Goal: Task Accomplishment & Management: Manage account settings

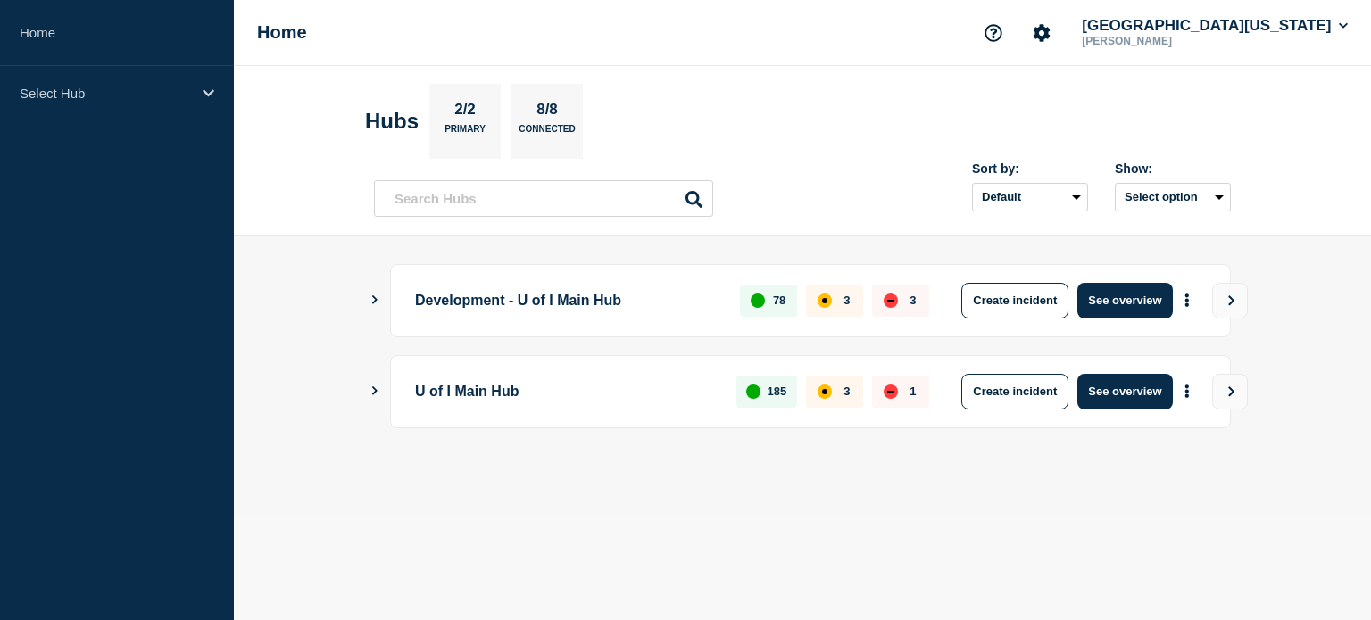
click at [375, 298] on icon "Show Connected Hubs" at bounding box center [375, 299] width 12 height 9
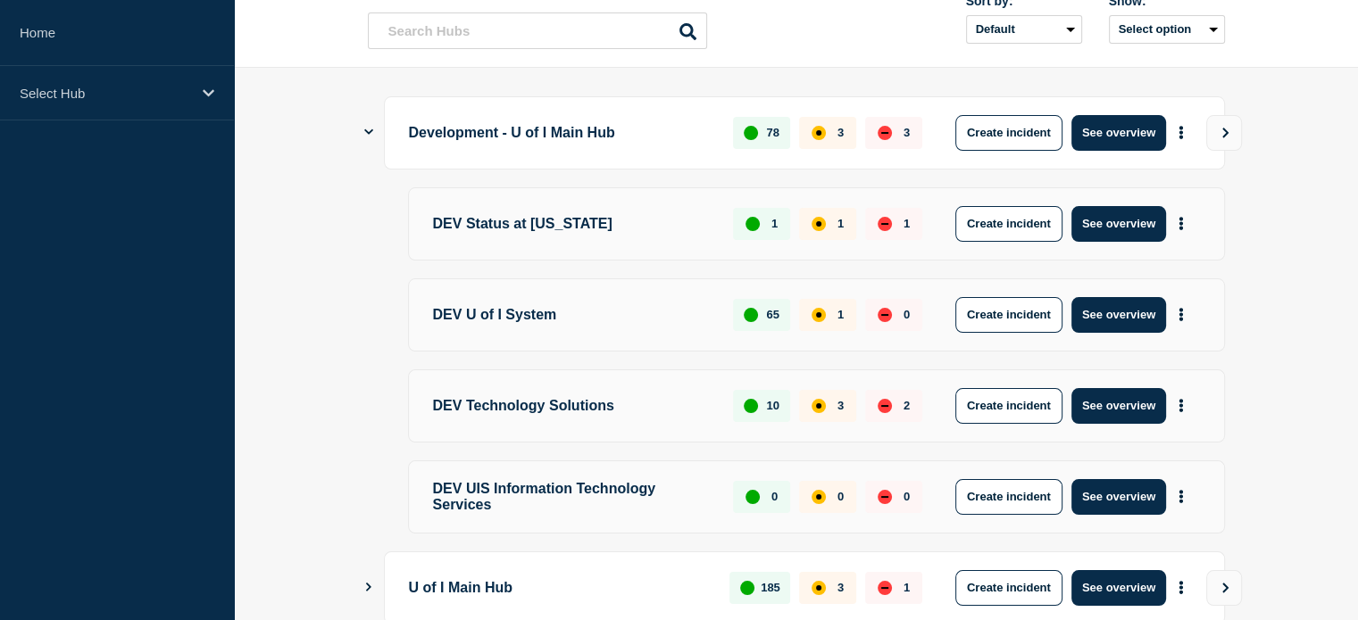
scroll to position [168, 0]
click at [503, 318] on p "DEV U of I System" at bounding box center [573, 315] width 280 height 36
click at [1177, 313] on button "More actions" at bounding box center [1180, 314] width 23 height 33
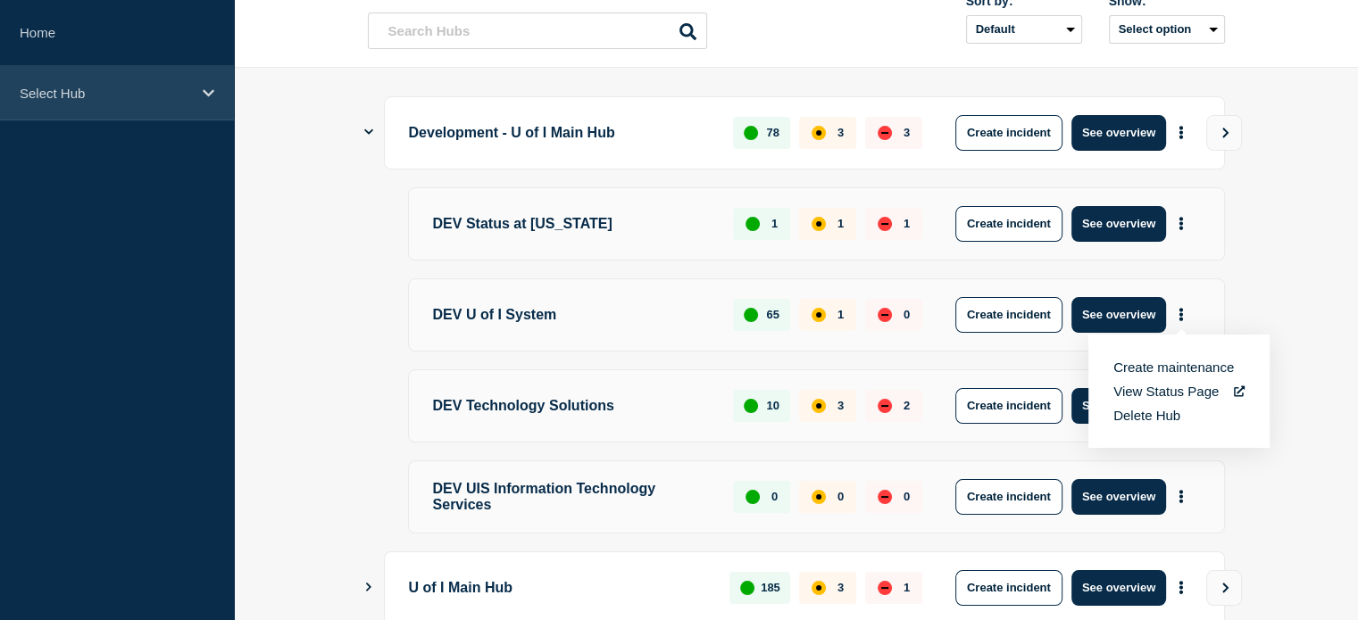
click at [59, 86] on p "Select Hub" at bounding box center [105, 93] width 171 height 15
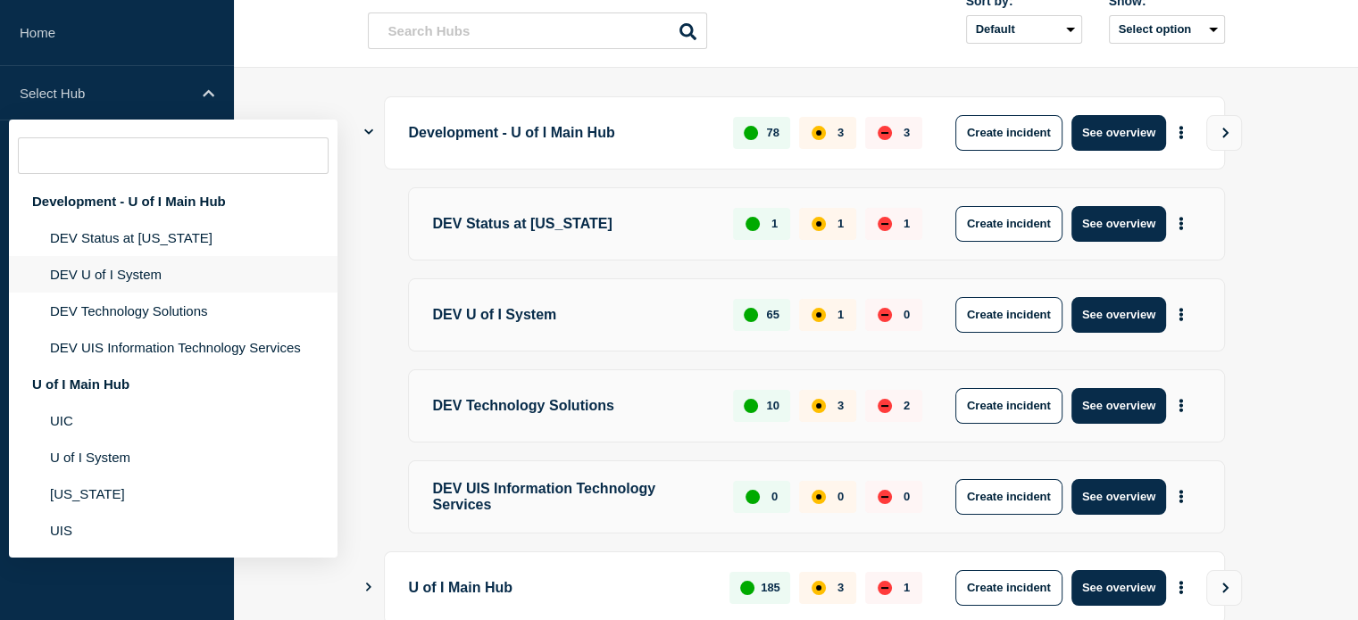
click at [54, 275] on li "DEV U of I System" at bounding box center [173, 274] width 329 height 37
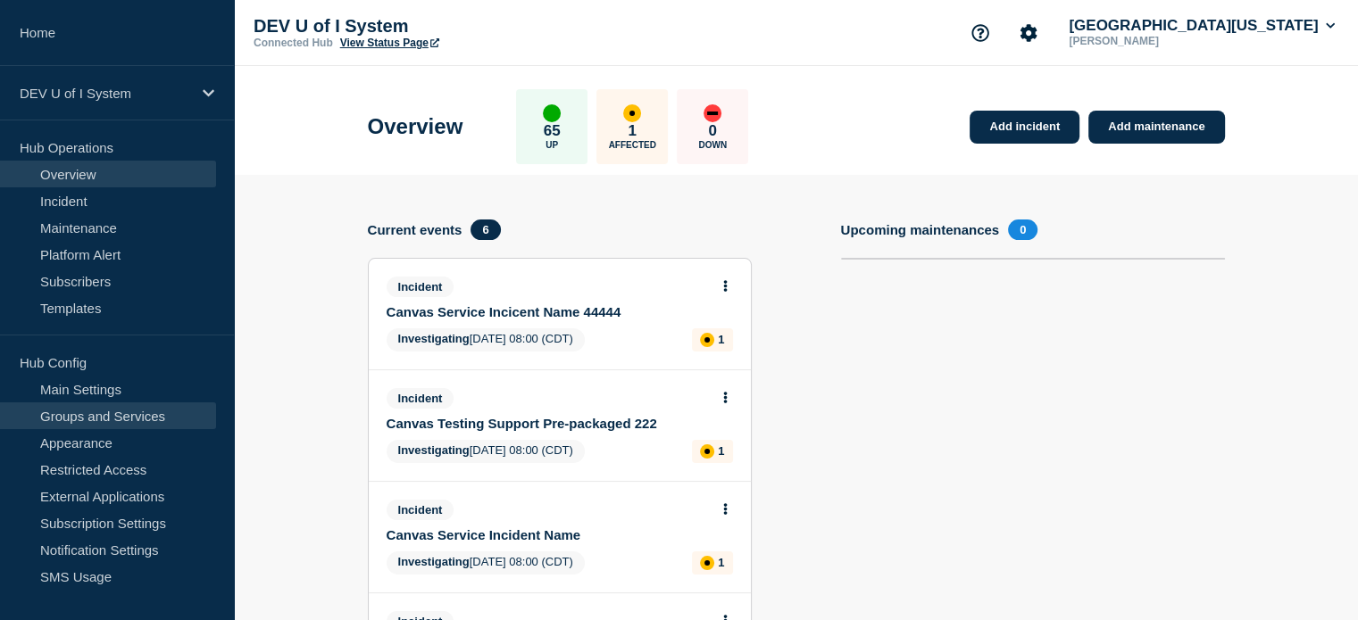
click at [93, 412] on link "Groups and Services" at bounding box center [108, 416] width 216 height 27
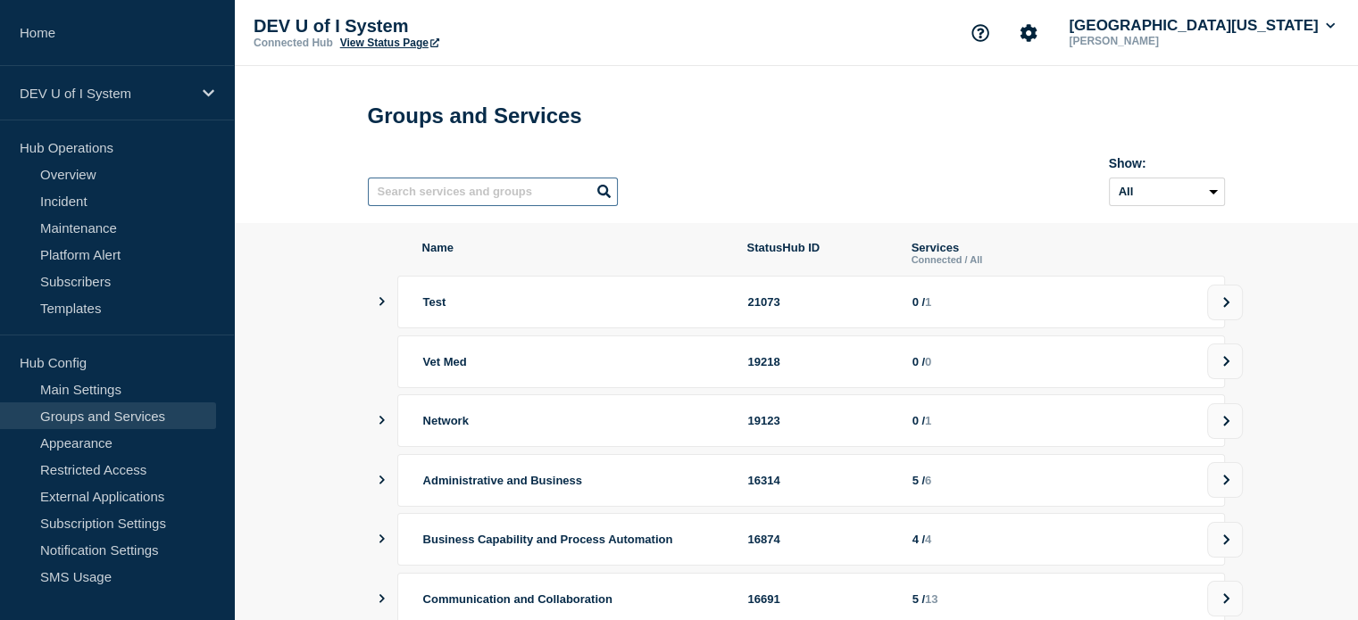
click at [449, 199] on input "text" at bounding box center [493, 192] width 250 height 29
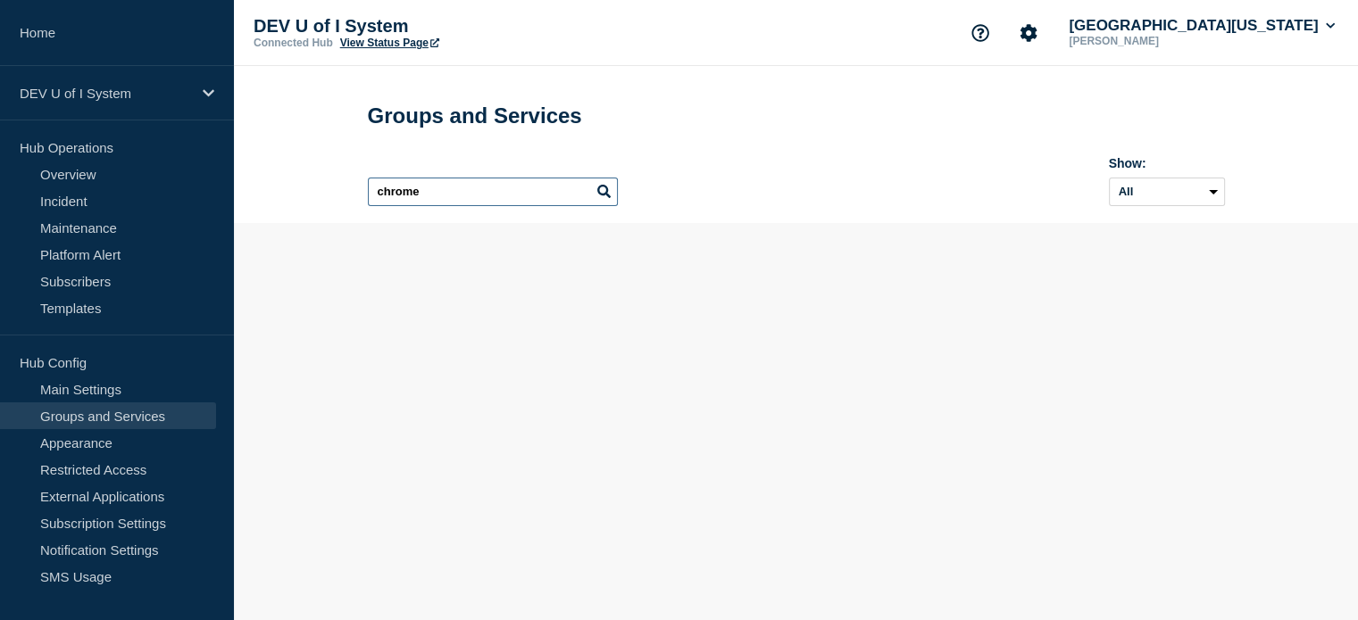
type input "chrome"
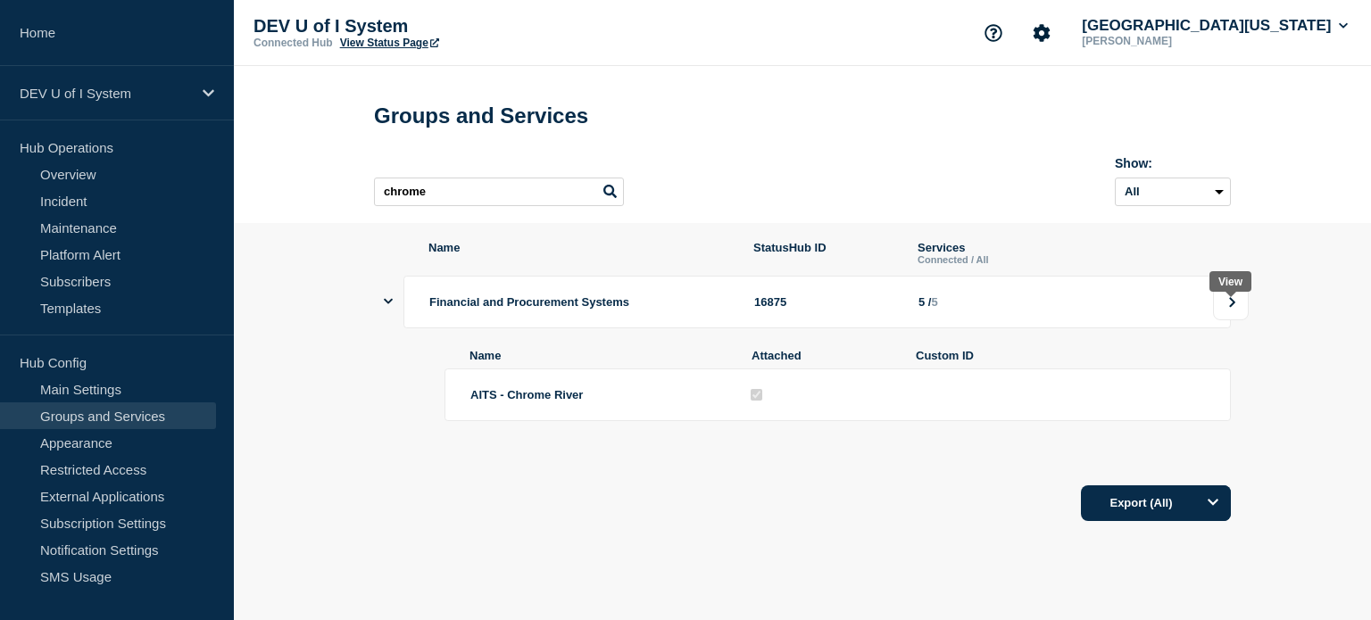
click at [1224, 306] on button at bounding box center [1231, 303] width 36 height 36
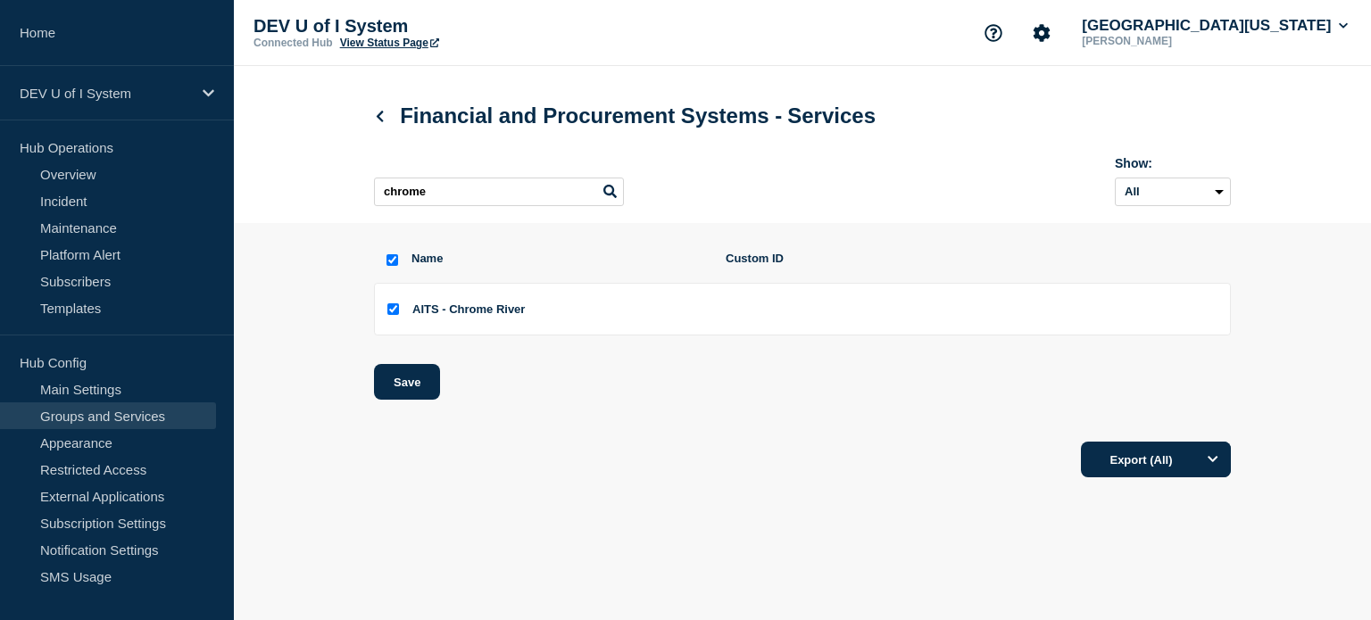
click at [492, 313] on span "AITS - Chrome River" at bounding box center [468, 309] width 112 height 13
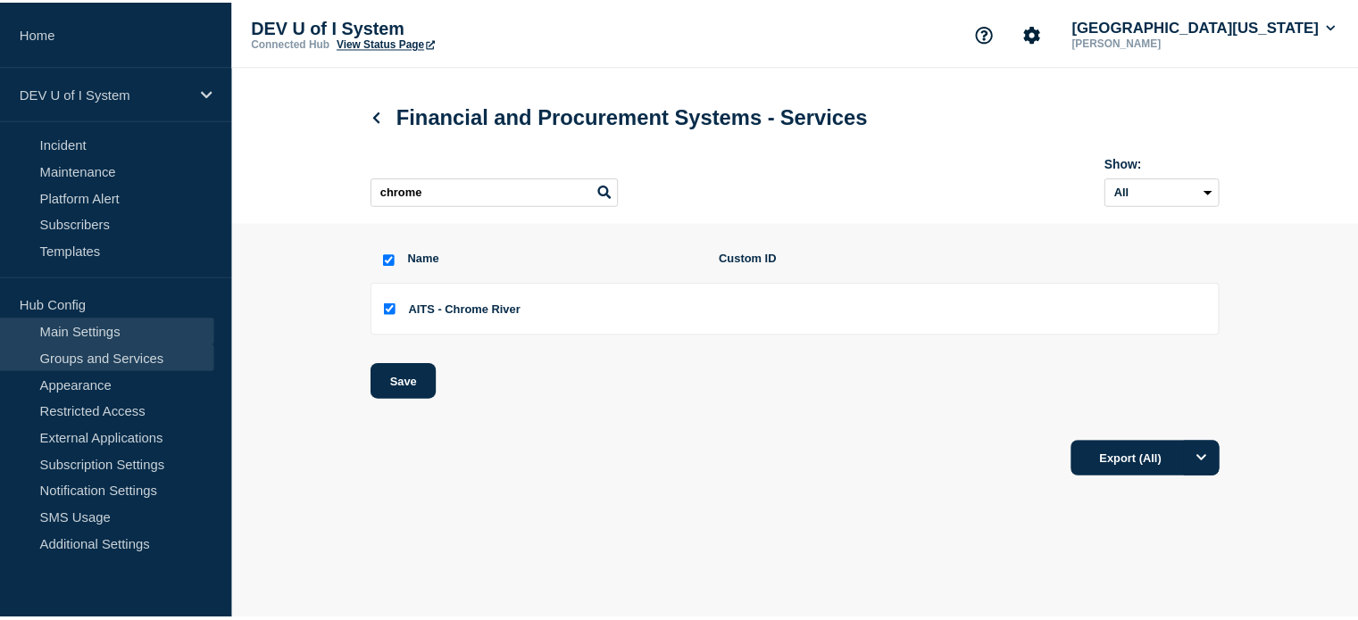
scroll to position [56, 0]
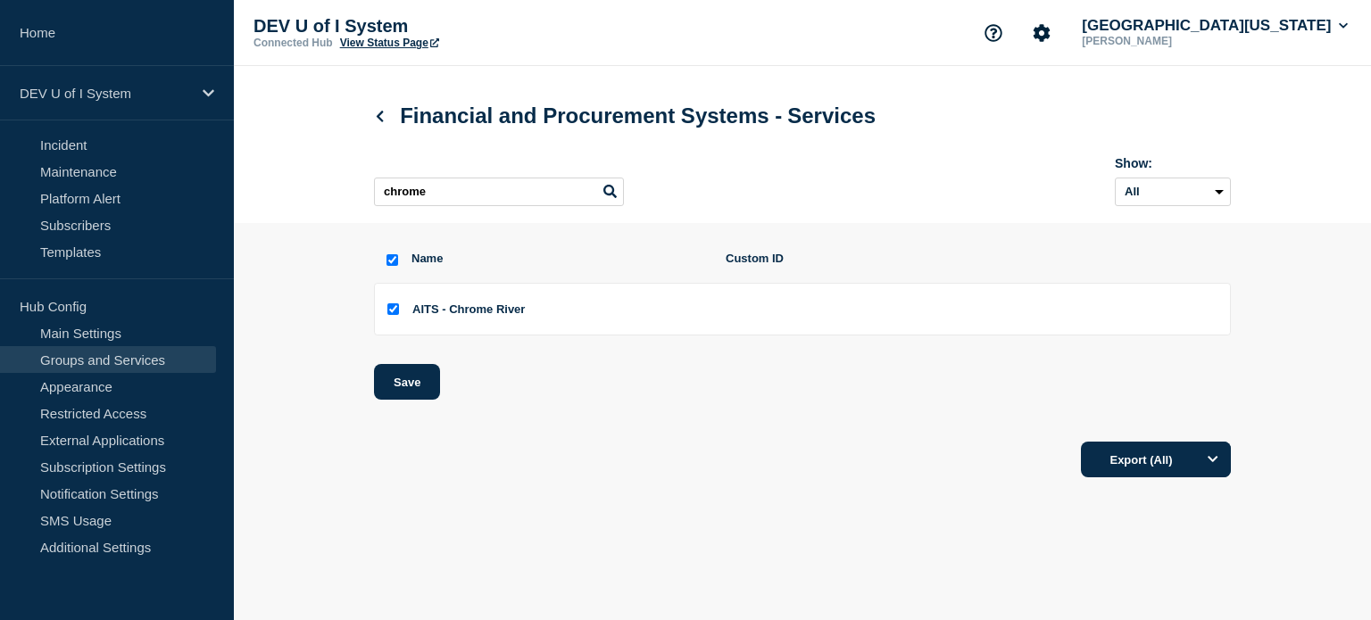
click at [393, 139] on div "Financial and Procurement Systems - Services" at bounding box center [802, 116] width 857 height 54
click at [387, 122] on link at bounding box center [383, 116] width 19 height 15
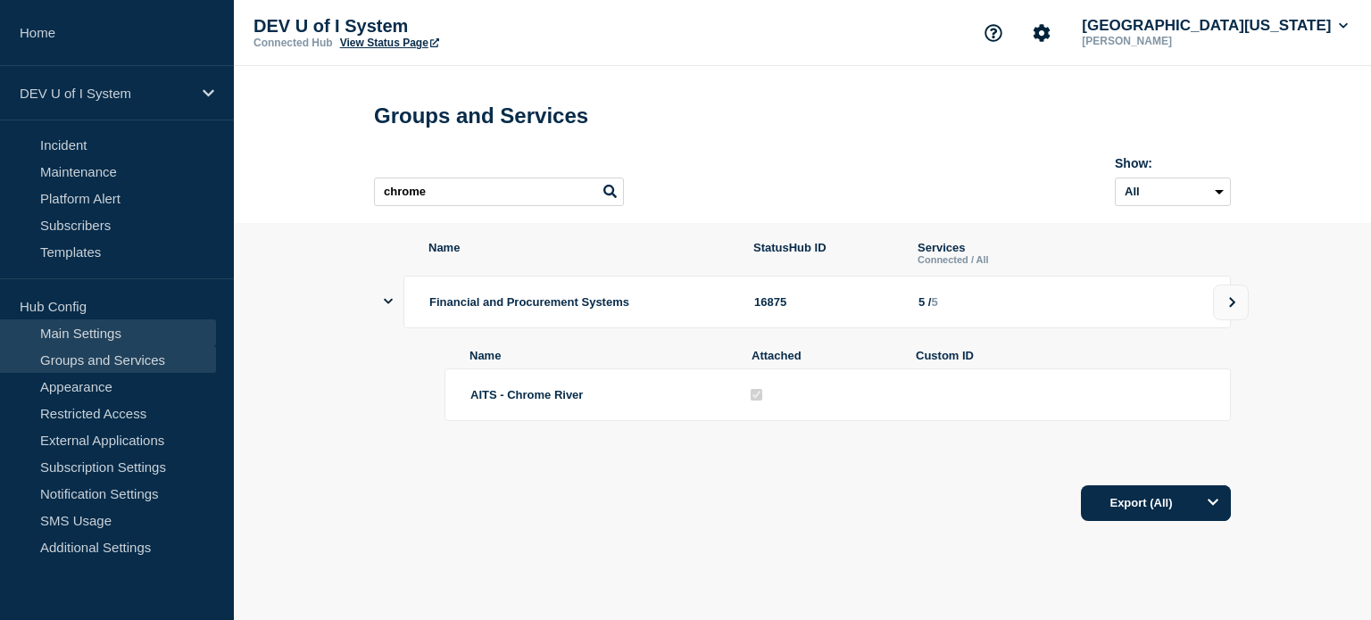
click at [79, 327] on link "Main Settings" at bounding box center [108, 333] width 216 height 27
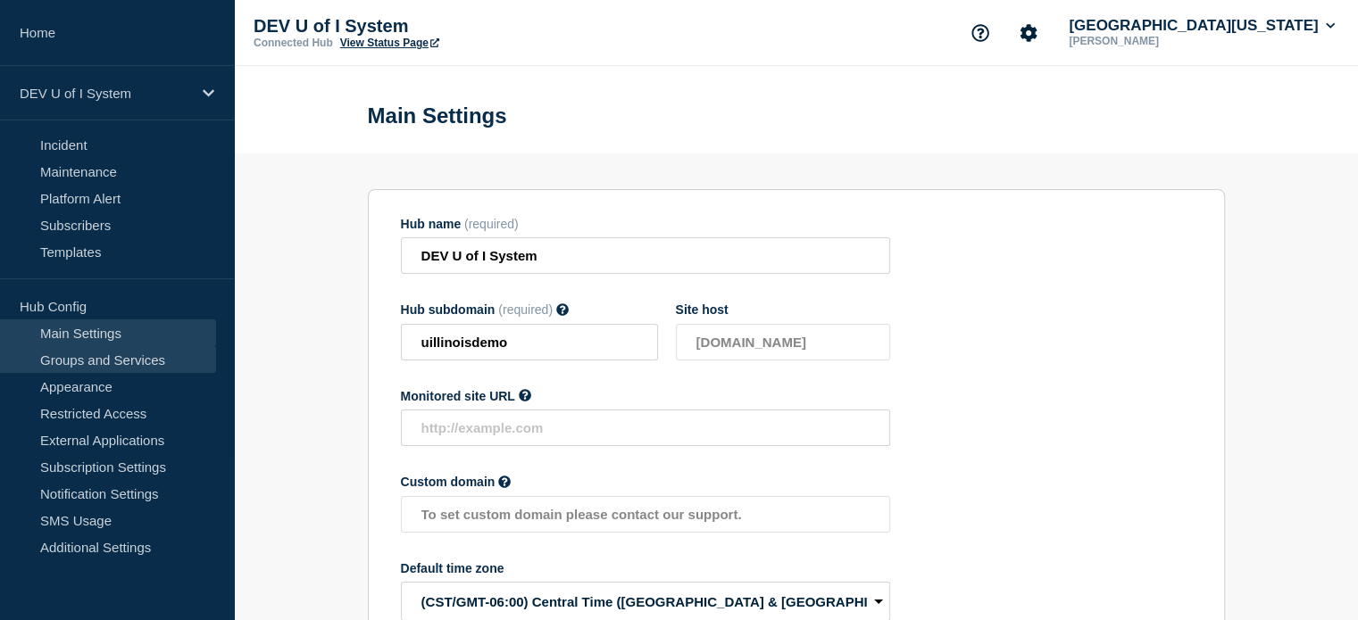
click at [79, 367] on link "Groups and Services" at bounding box center [108, 359] width 216 height 27
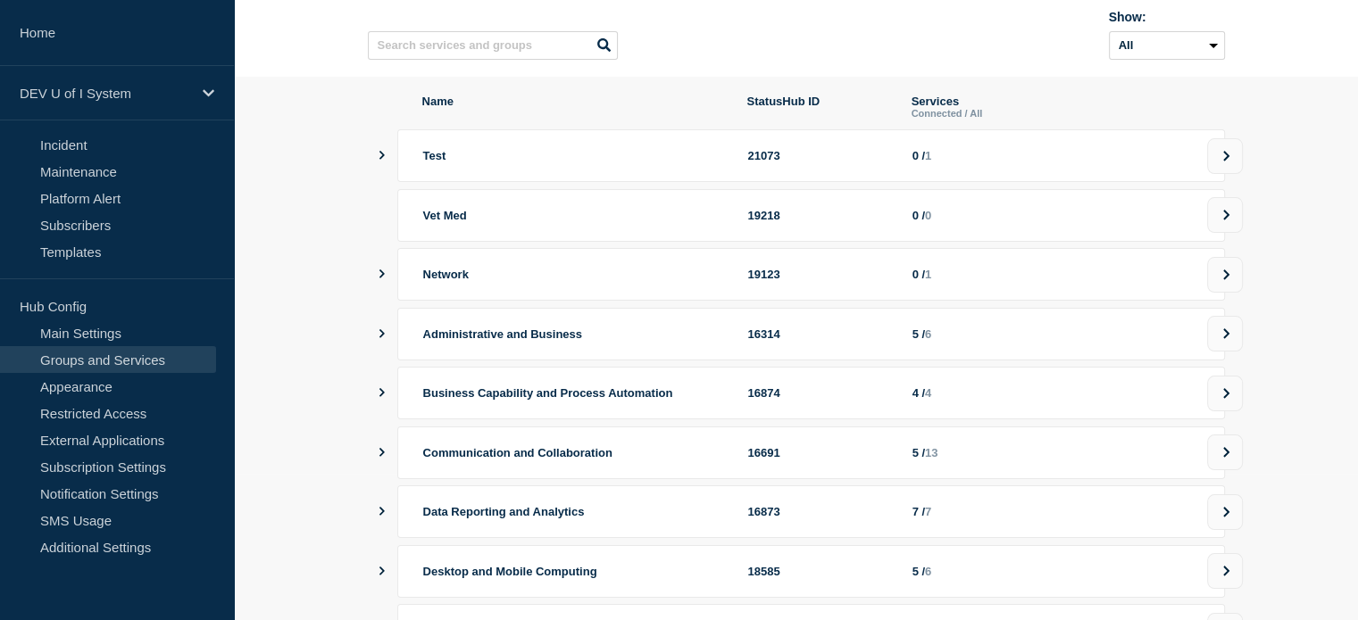
scroll to position [154, 0]
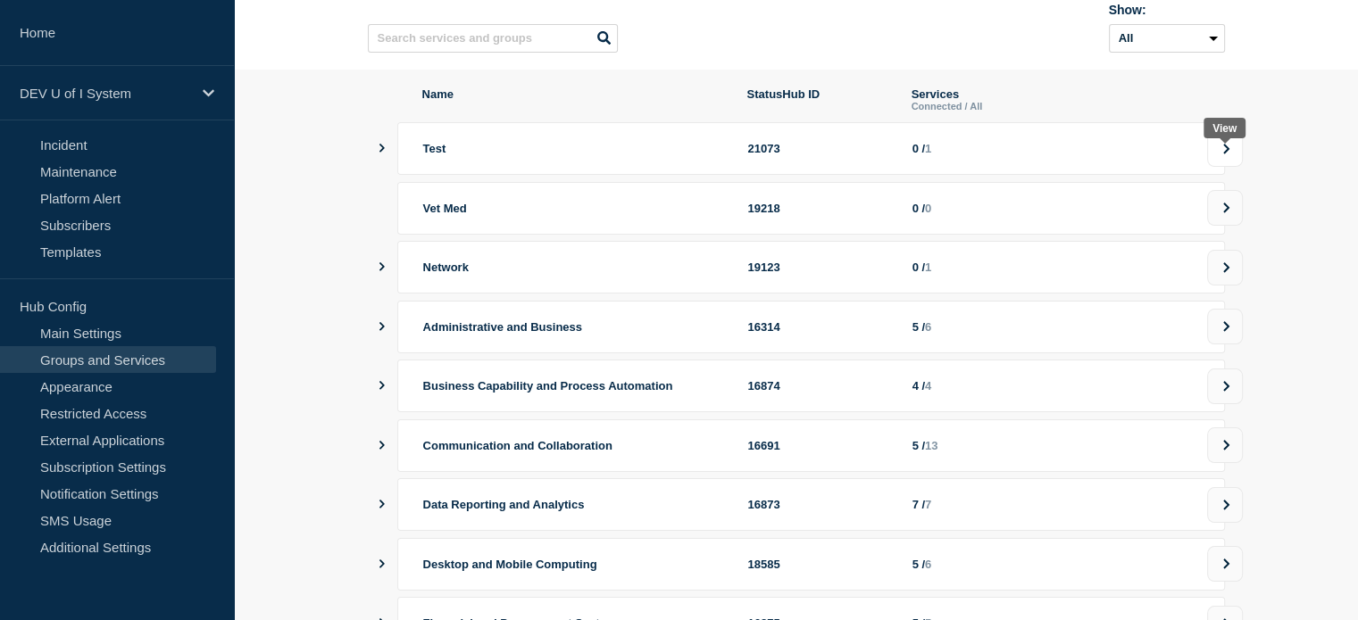
click at [1222, 154] on icon at bounding box center [1226, 149] width 12 height 11
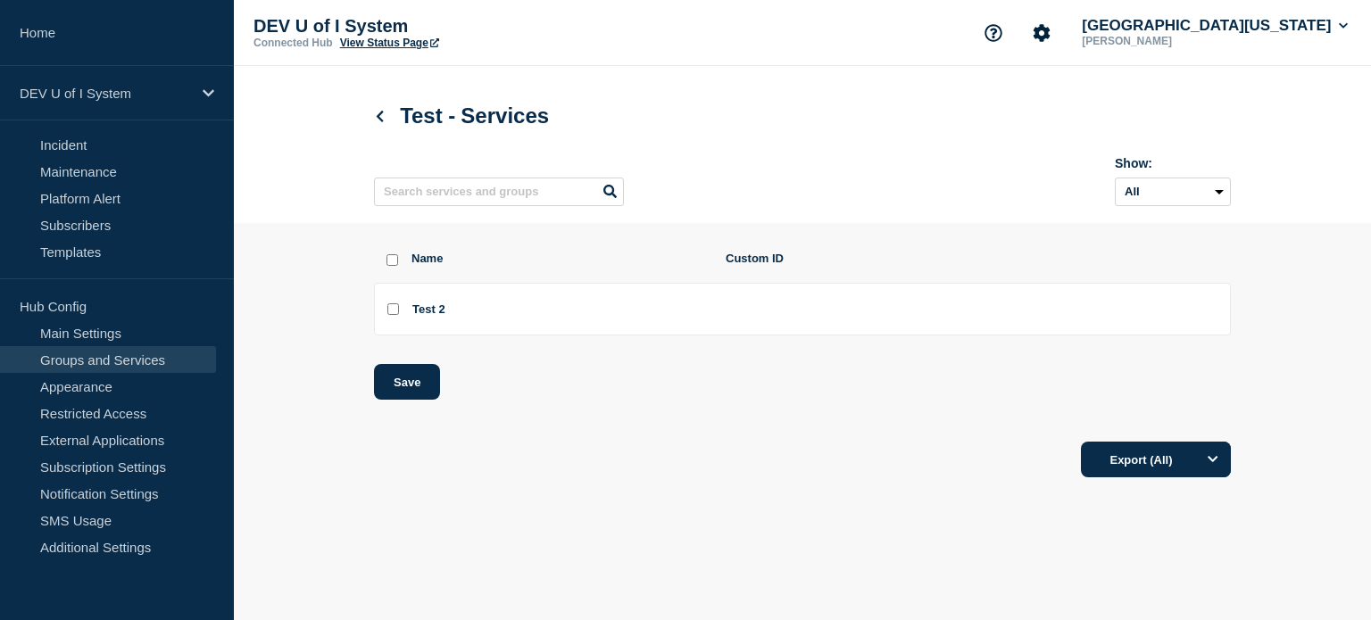
click at [493, 313] on div "Test 2" at bounding box center [558, 309] width 293 height 13
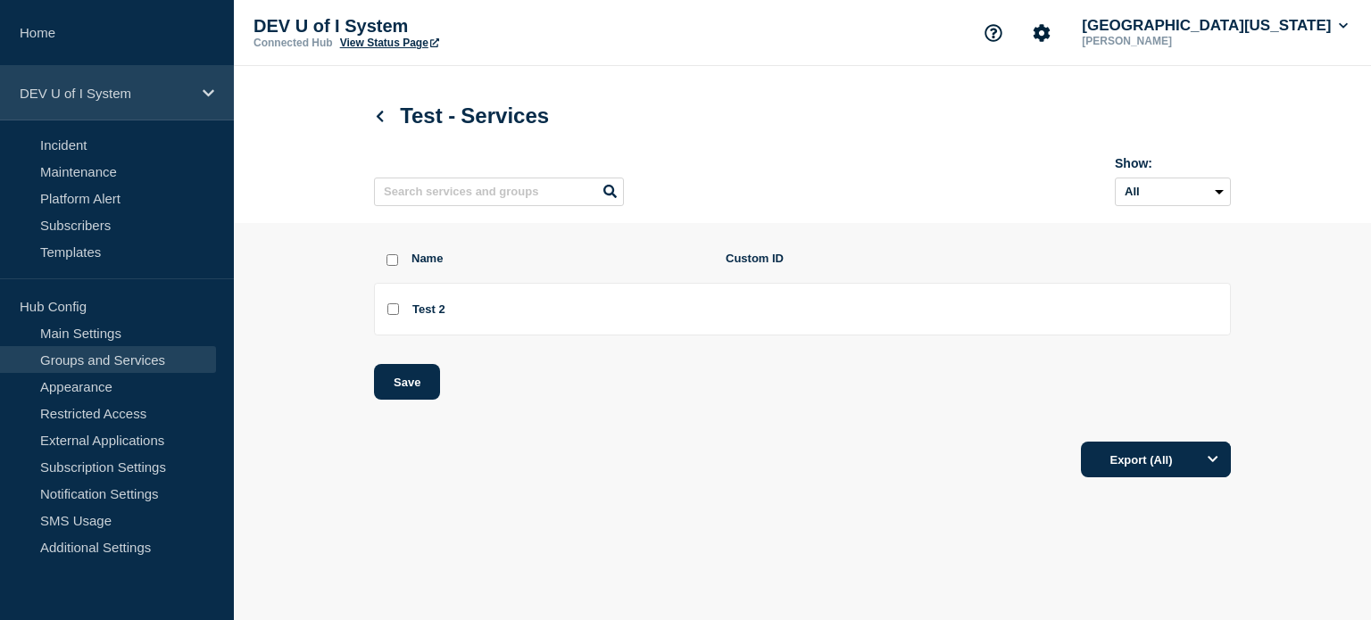
click at [186, 92] on p "DEV U of I System" at bounding box center [105, 93] width 171 height 15
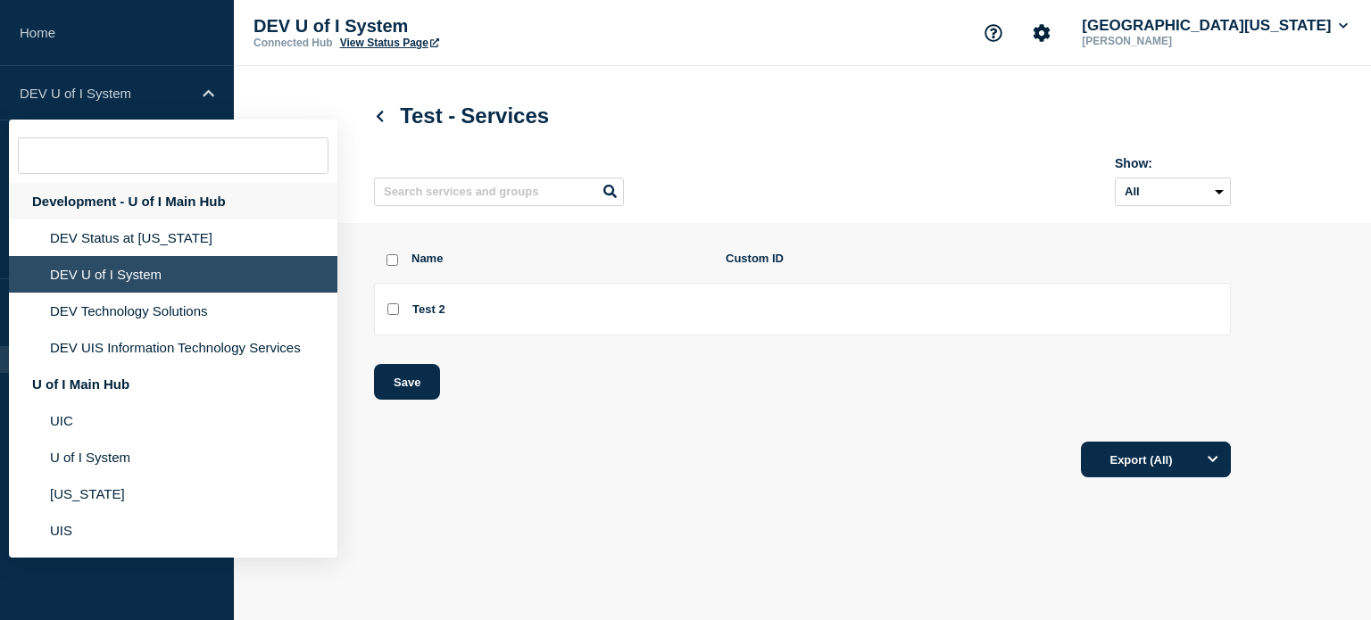
click at [93, 197] on div "Development - U of I Main Hub" at bounding box center [173, 201] width 329 height 37
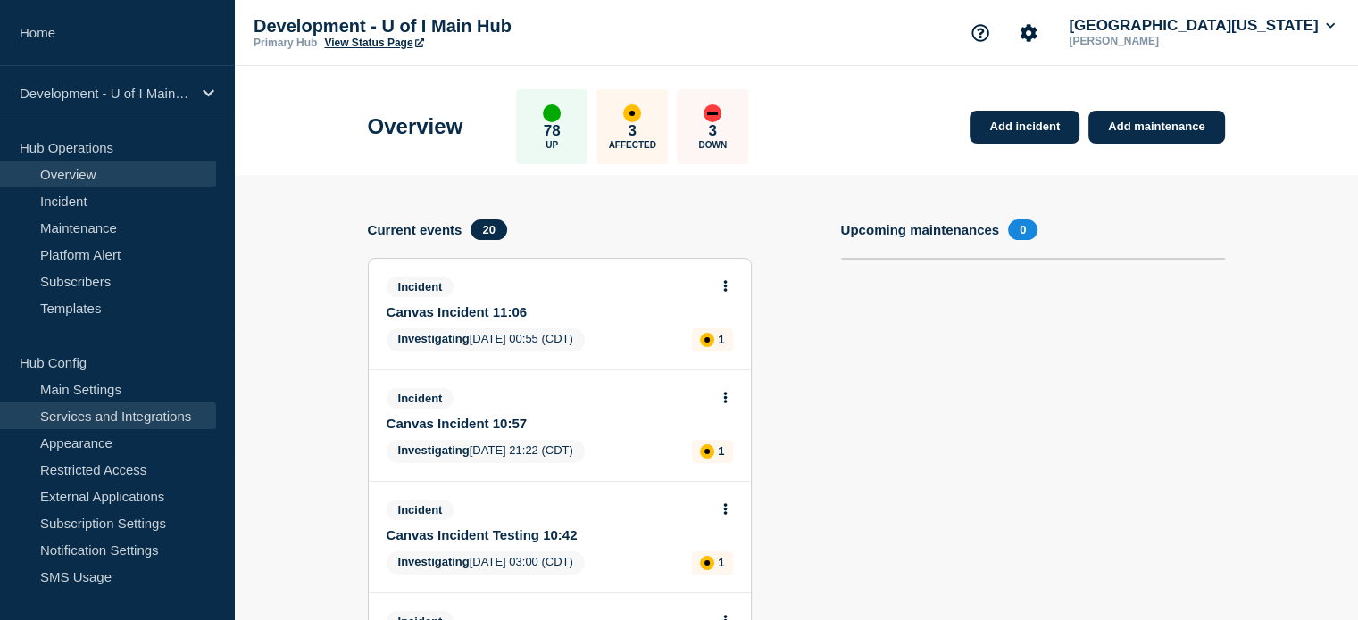
click at [95, 412] on link "Services and Integrations" at bounding box center [108, 416] width 216 height 27
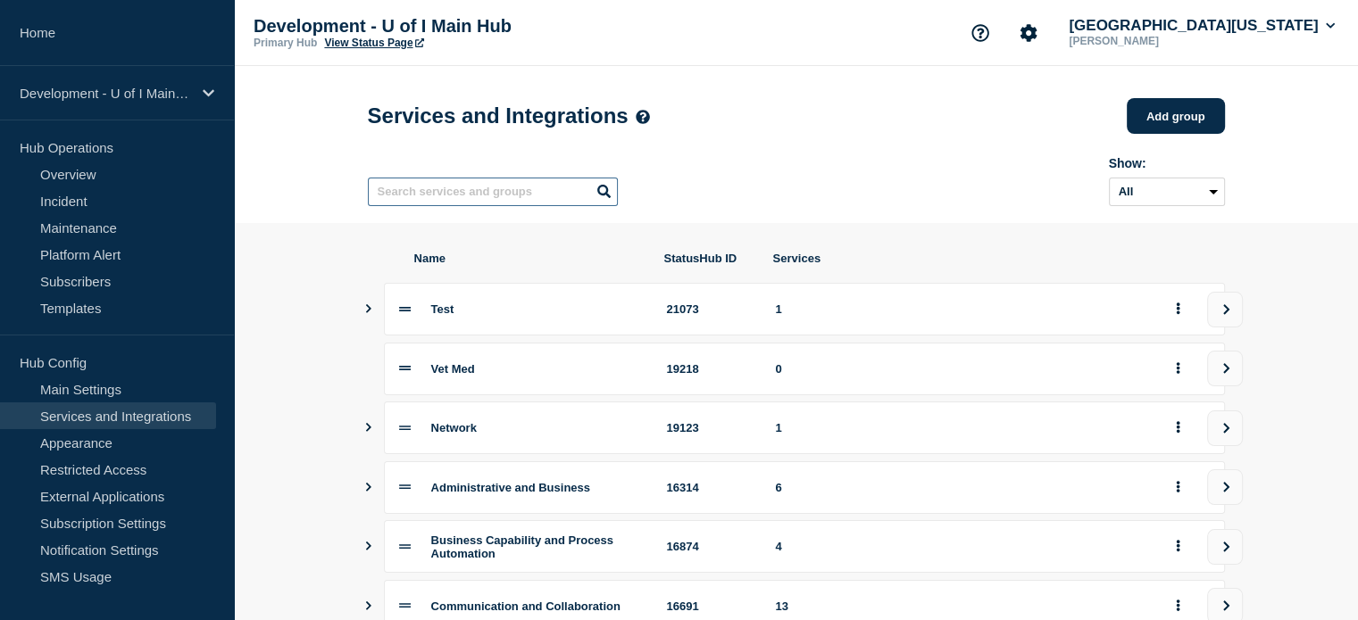
click at [487, 193] on input "text" at bounding box center [493, 192] width 250 height 29
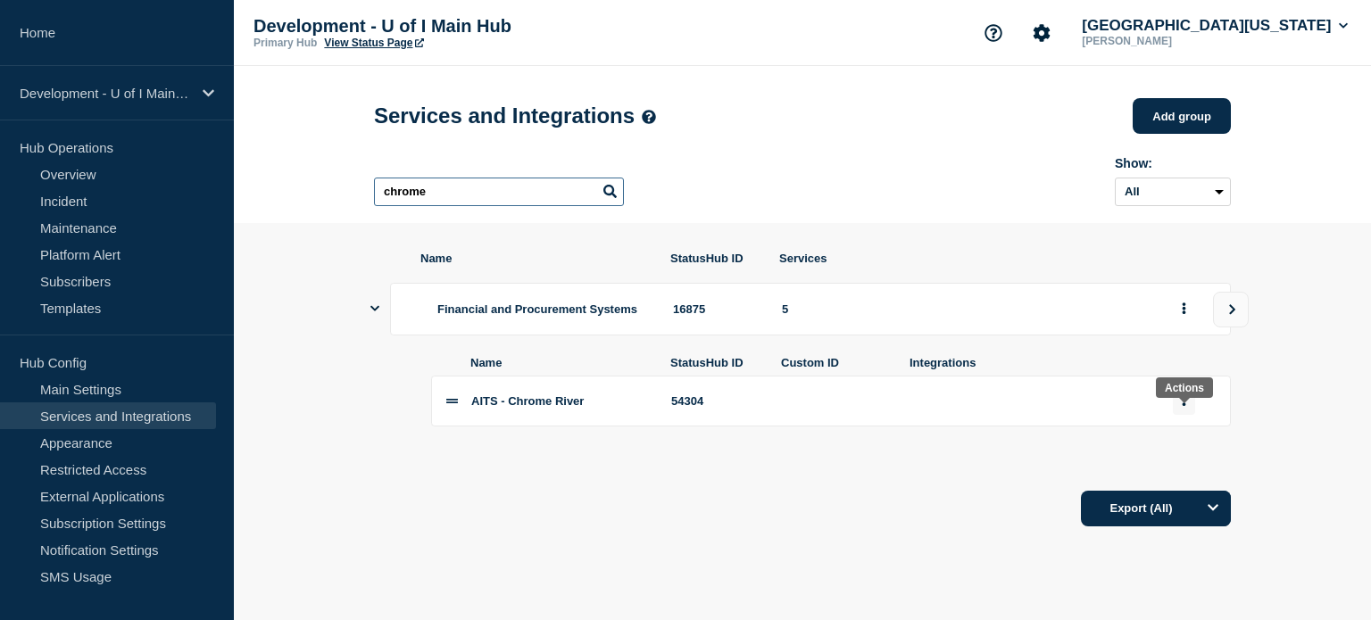
type input "chrome"
click at [1179, 415] on button "group actions" at bounding box center [1184, 401] width 22 height 28
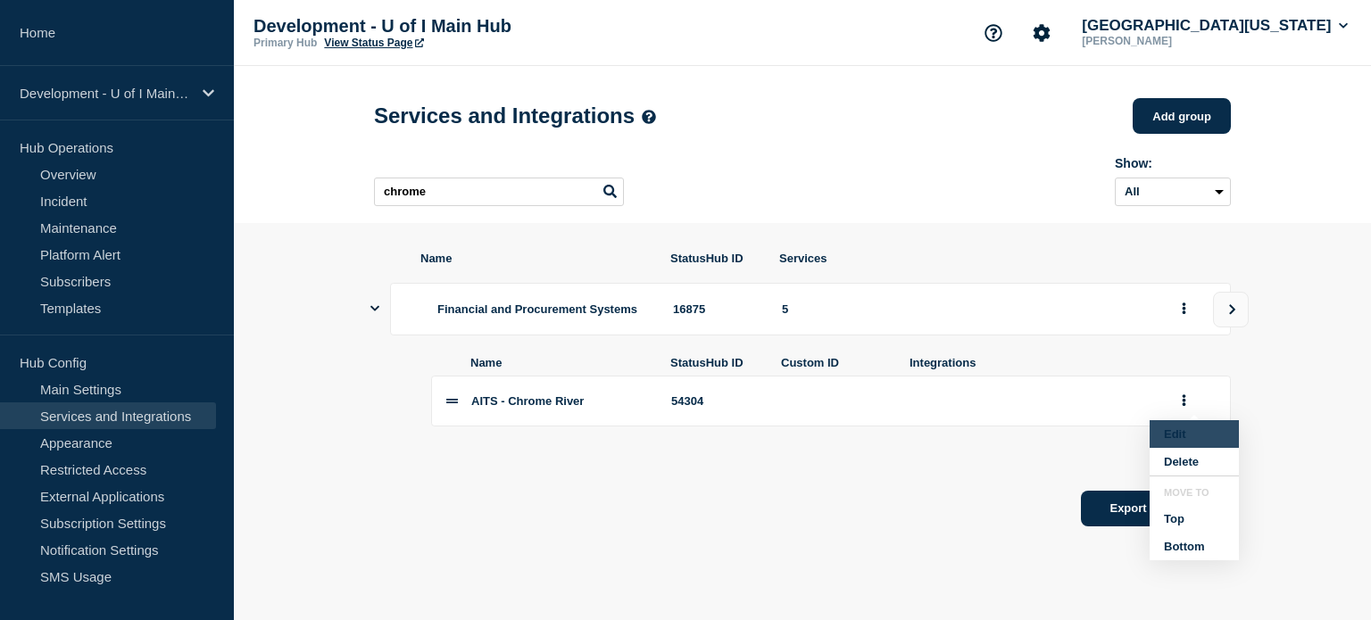
click at [1177, 445] on button "Edit" at bounding box center [1194, 434] width 89 height 28
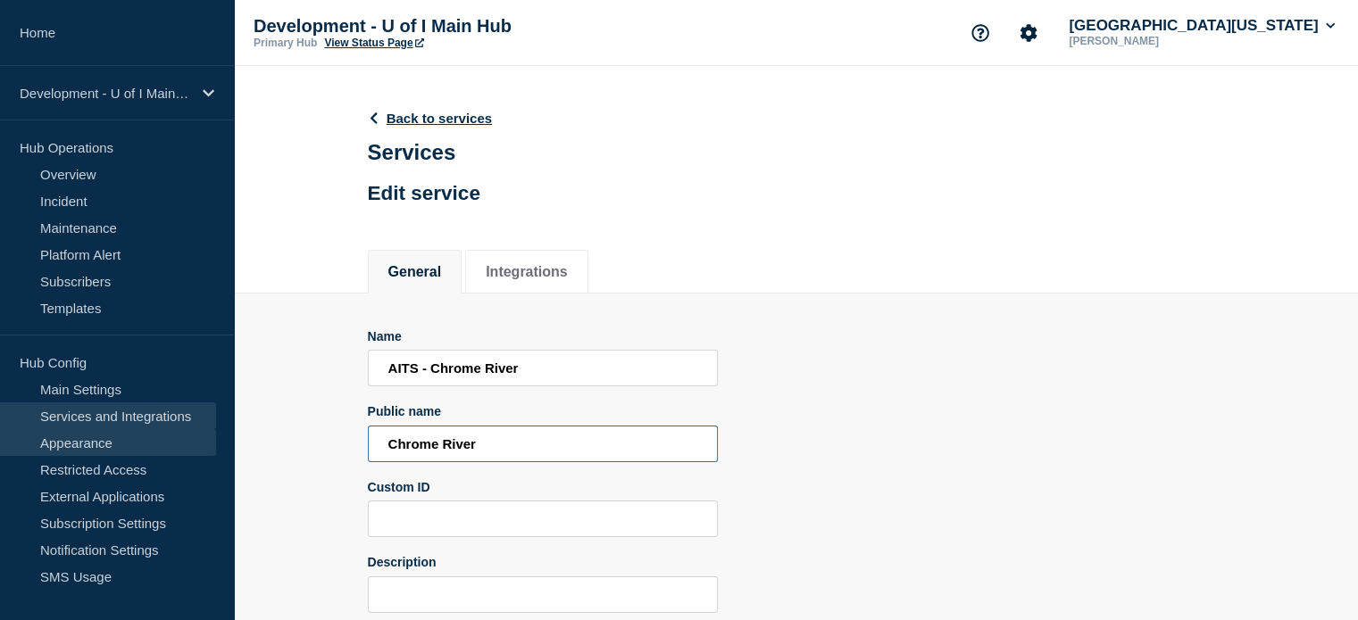
drag, startPoint x: 531, startPoint y: 445, endPoint x: 172, endPoint y: 436, distance: 359.0
click at [172, 436] on div "Home Development - U of I Main Hub Hub Operations Overview Incident Maintenance…" at bounding box center [679, 391] width 1358 height 782
paste input "Emburse Enterprise"
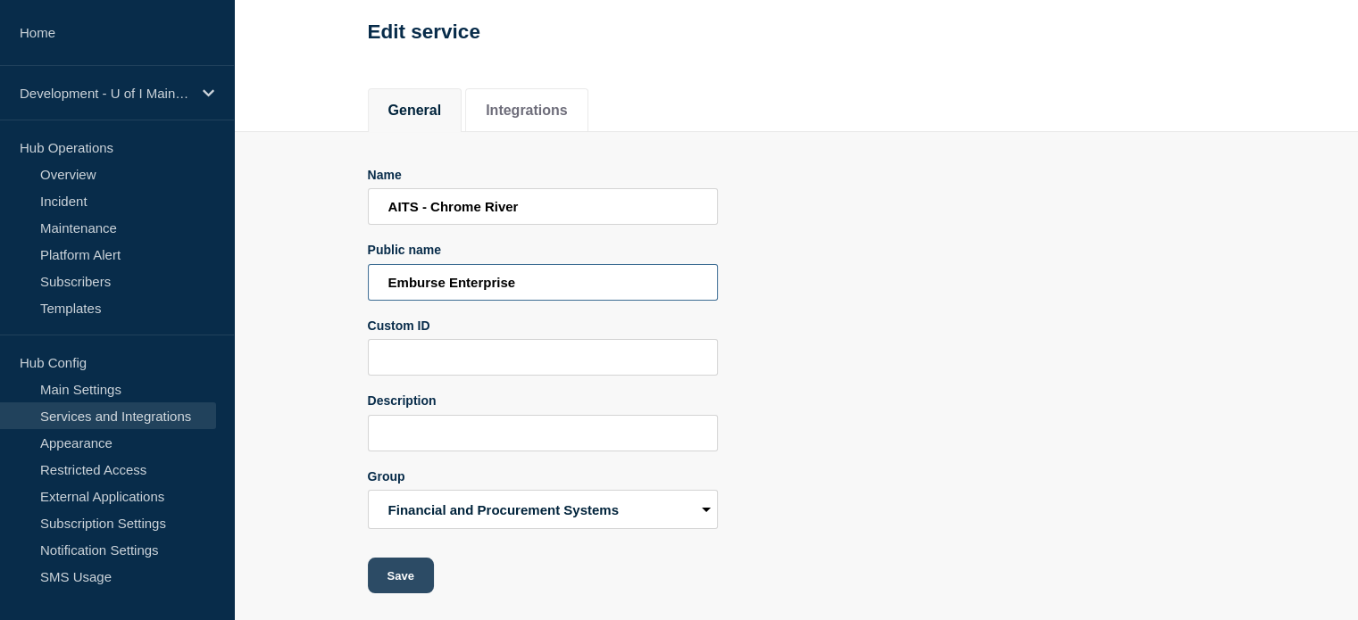
type input "Emburse Enterprise"
click at [393, 578] on button "Save" at bounding box center [401, 576] width 66 height 36
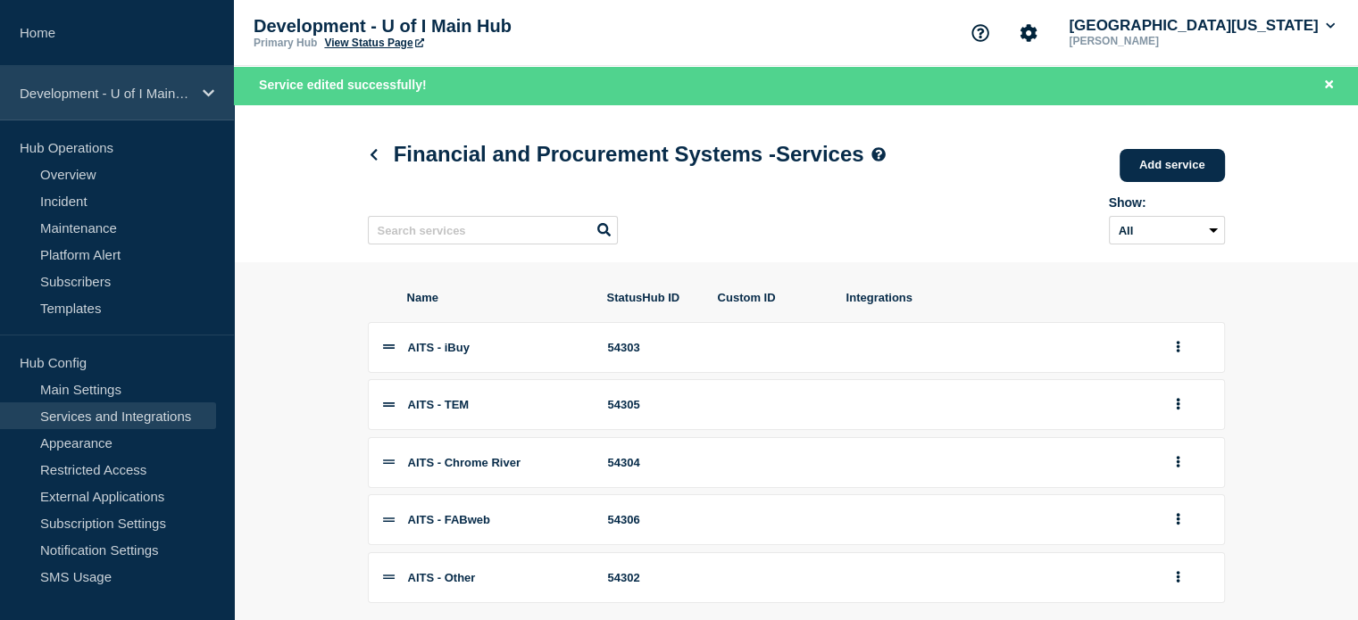
click at [140, 96] on p "Development - U of I Main Hub" at bounding box center [105, 93] width 171 height 15
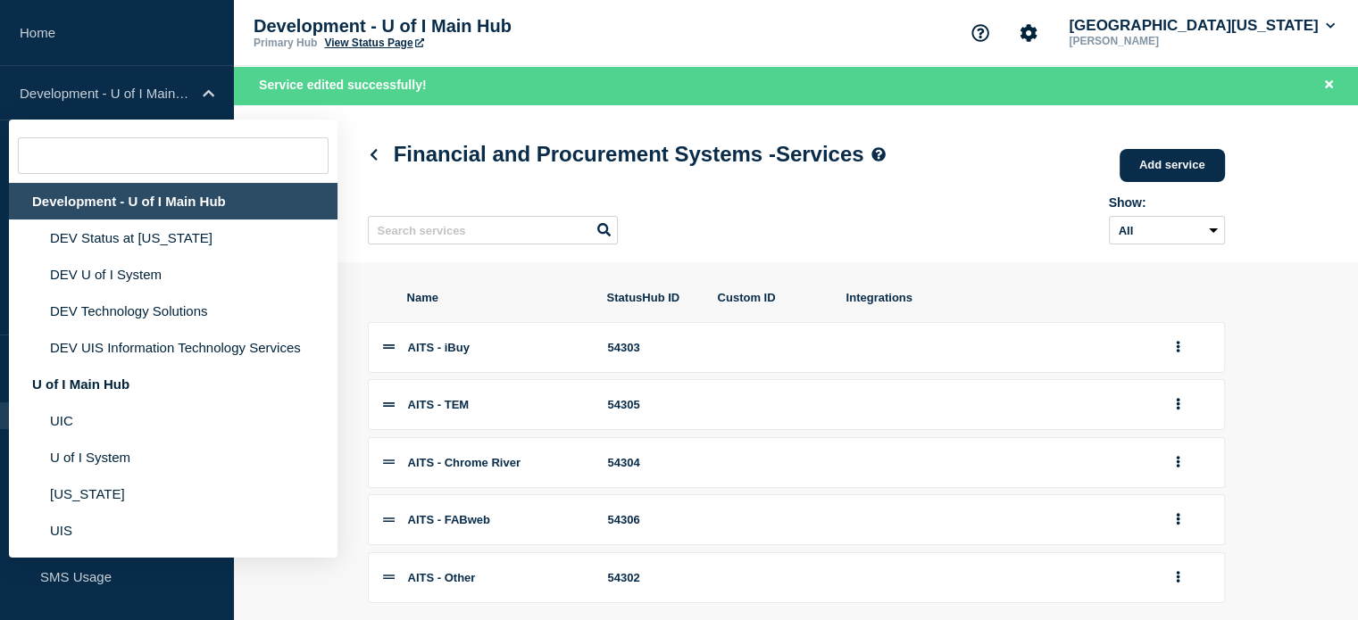
click at [363, 41] on link "View Status Page" at bounding box center [373, 43] width 99 height 12
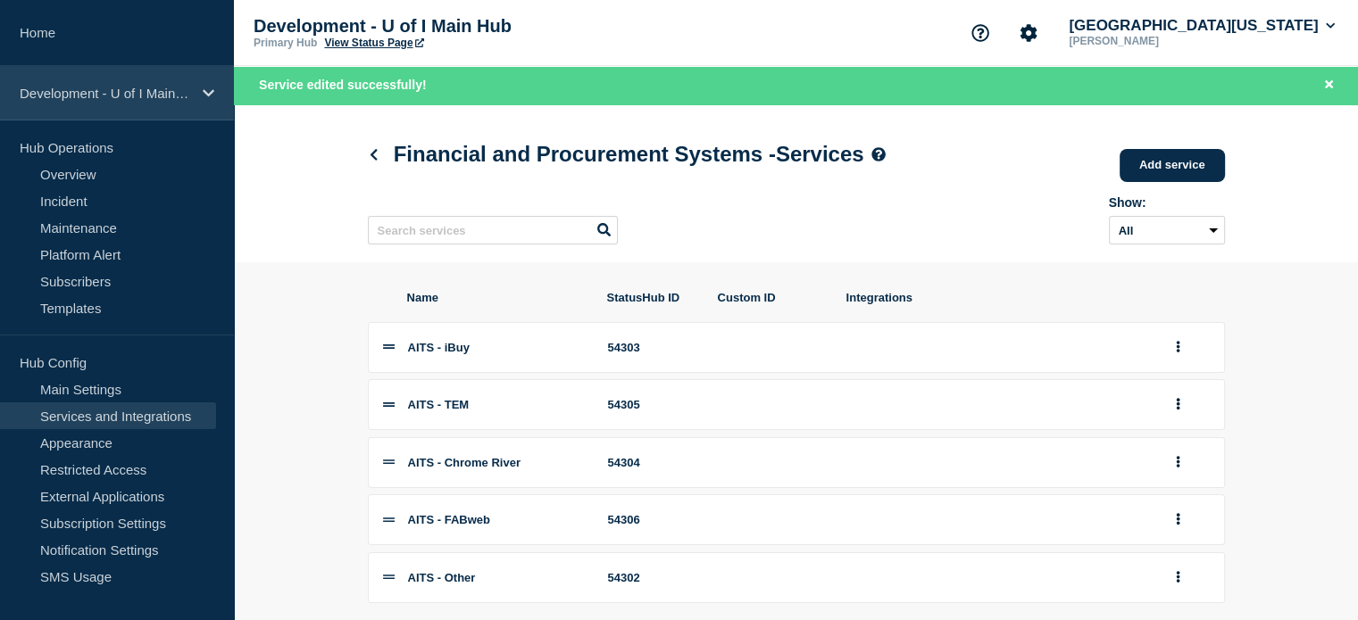
click at [105, 79] on div "Development - U of I Main Hub" at bounding box center [117, 93] width 234 height 54
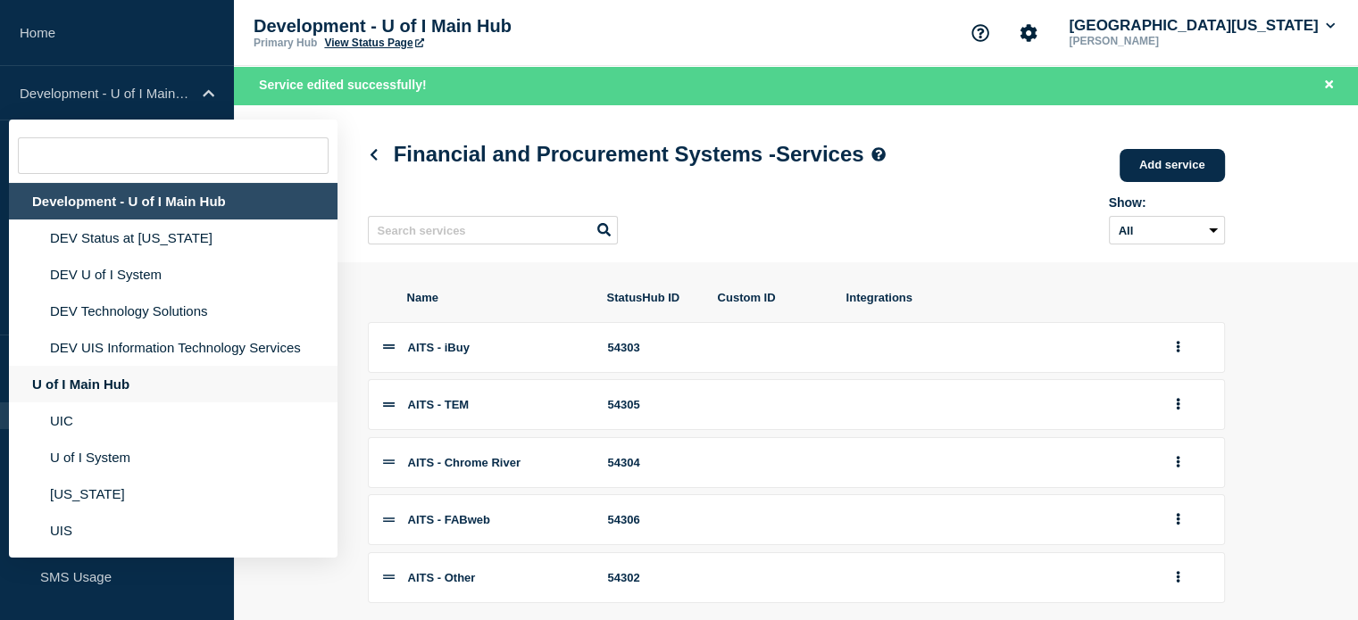
click at [81, 389] on div "U of I Main Hub" at bounding box center [173, 384] width 329 height 37
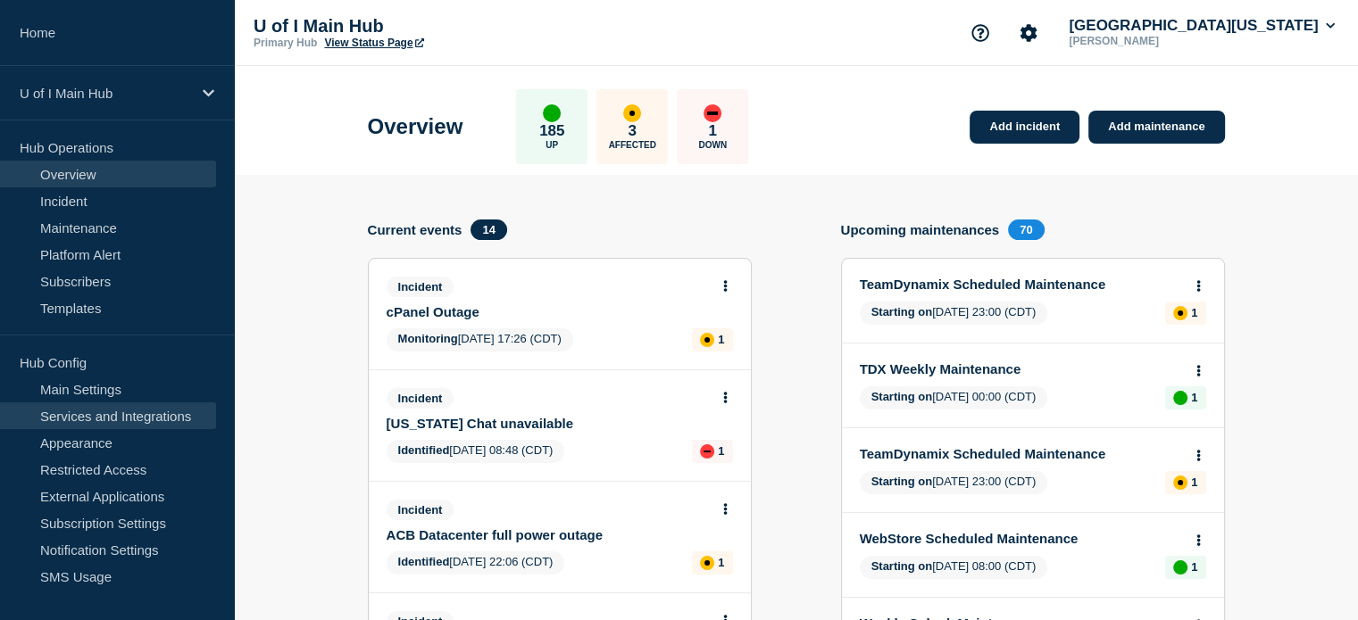
click at [77, 420] on link "Services and Integrations" at bounding box center [108, 416] width 216 height 27
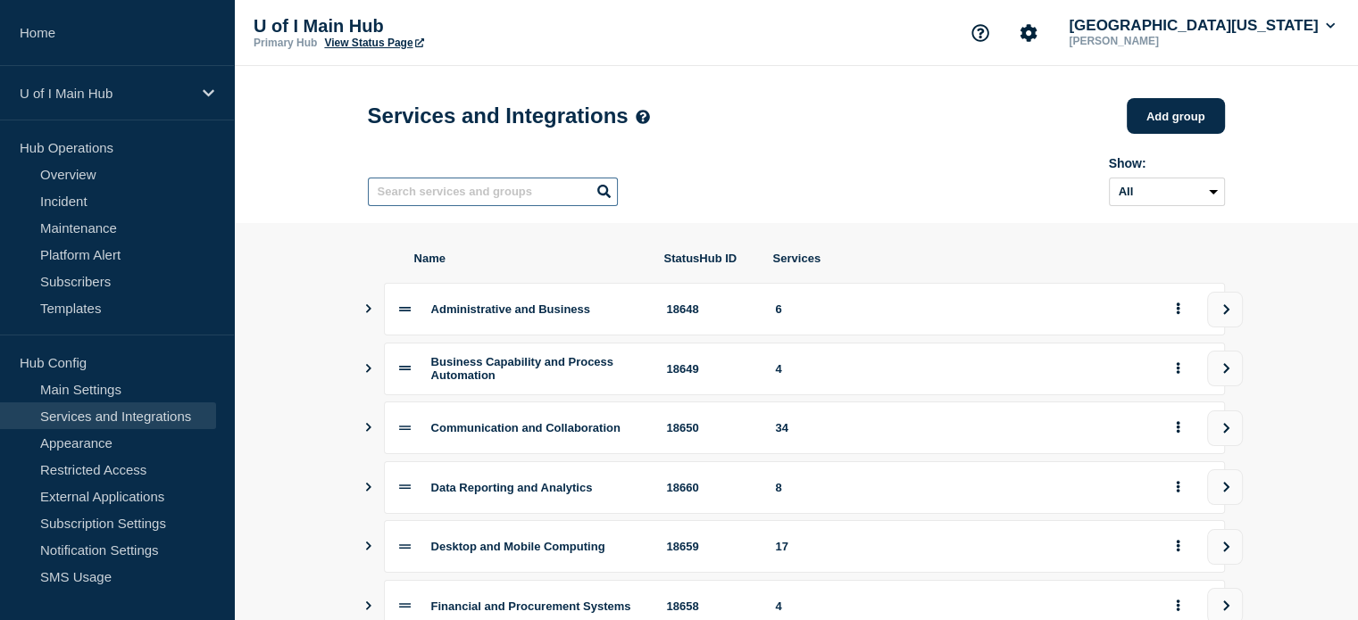
click at [503, 195] on input "text" at bounding box center [493, 192] width 250 height 29
type input "chrome"
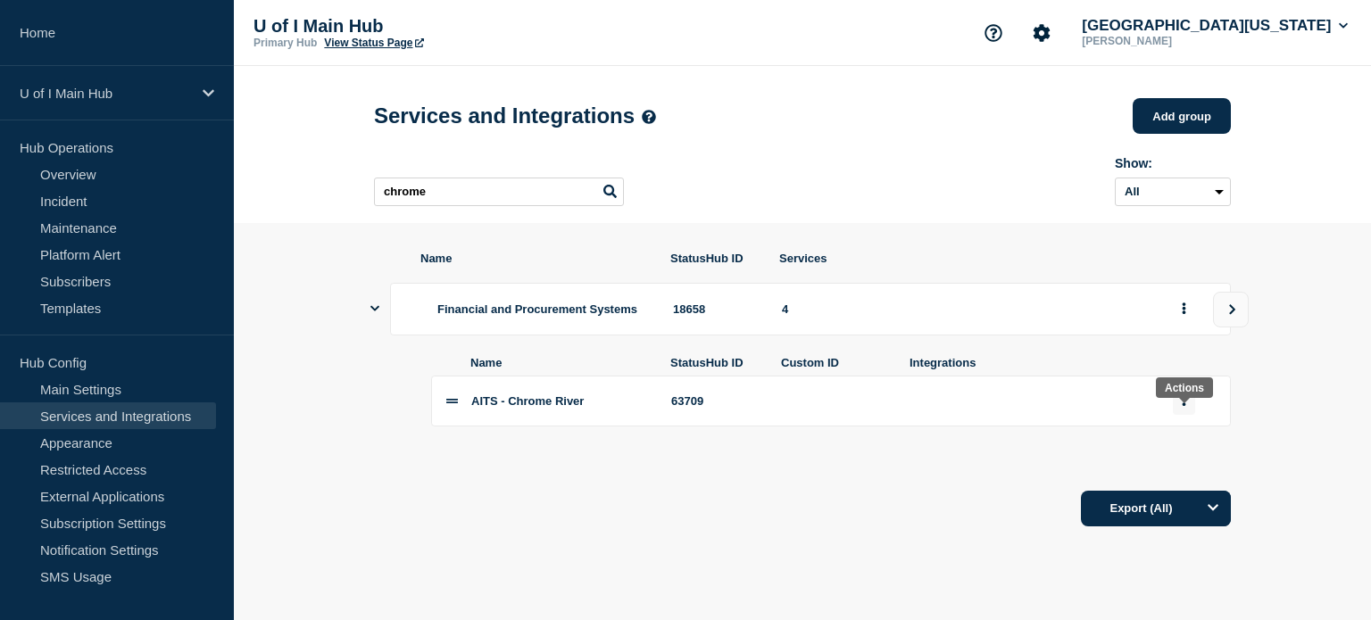
click at [1173, 413] on button "group actions" at bounding box center [1184, 401] width 22 height 28
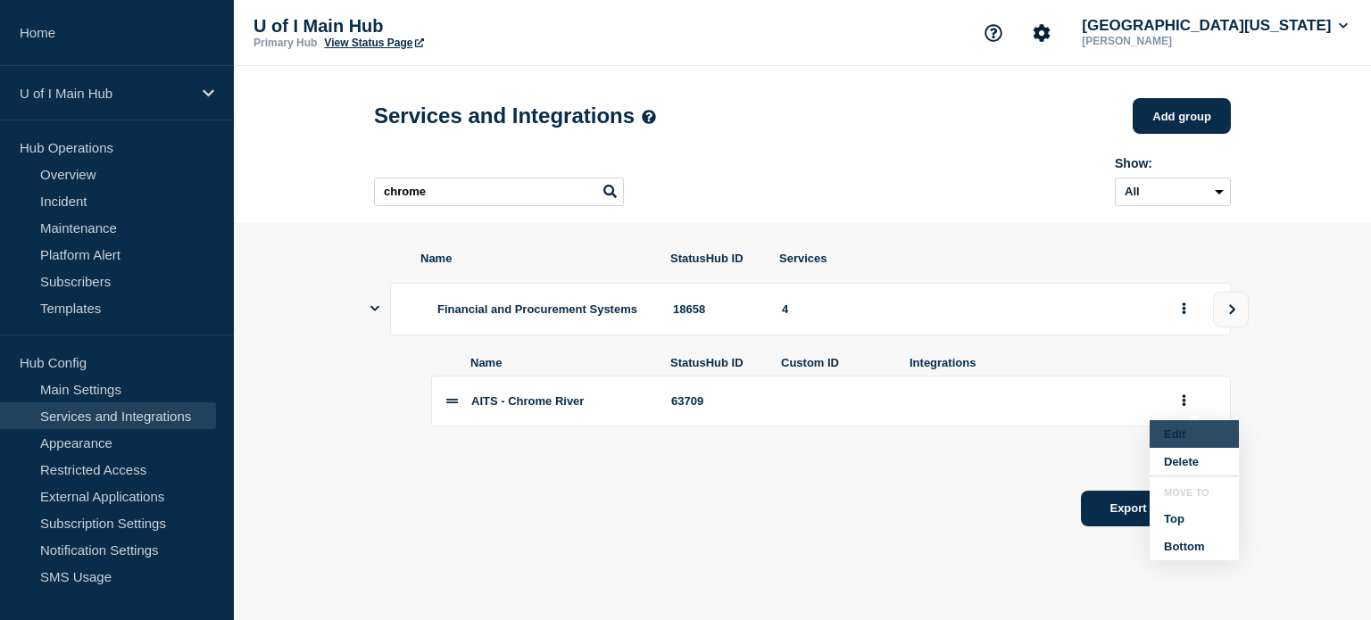
click at [1176, 442] on button "Edit" at bounding box center [1194, 434] width 89 height 28
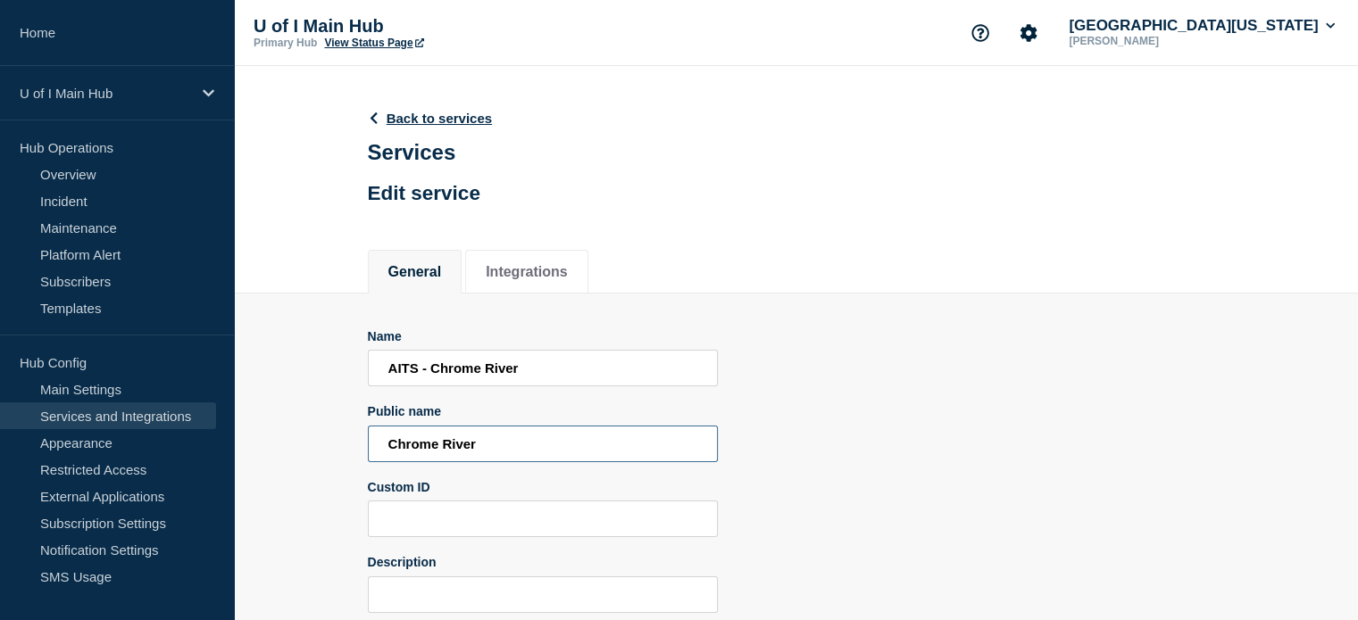
drag, startPoint x: 488, startPoint y: 448, endPoint x: 306, endPoint y: 438, distance: 182.4
click at [306, 438] on section "Name AITS - Chrome River Public name Chrome River Custom ID Description Group A…" at bounding box center [796, 525] width 1124 height 462
paste input "Emburse Enterprise"
type input "Emburse Enterprise"
drag, startPoint x: 568, startPoint y: 362, endPoint x: 430, endPoint y: 345, distance: 138.4
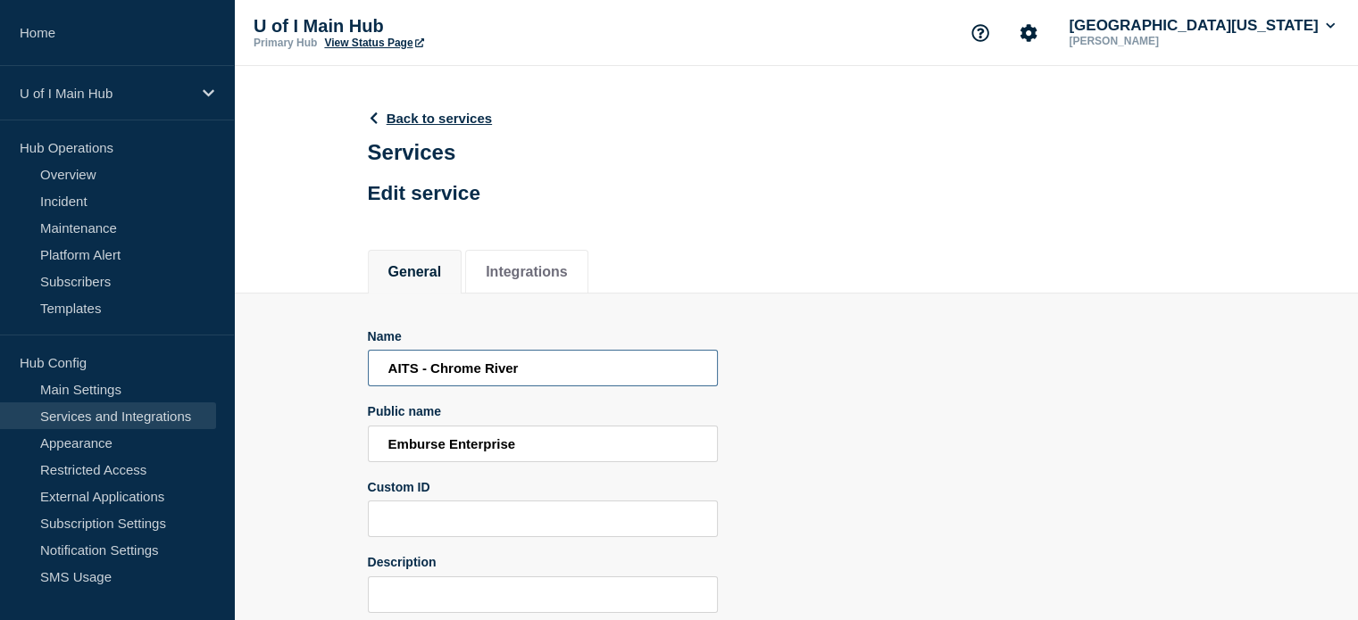
click at [430, 345] on div "Name AITS - Chrome River" at bounding box center [543, 358] width 350 height 58
click at [430, 344] on div "Name" at bounding box center [543, 336] width 350 height 14
drag, startPoint x: 433, startPoint y: 370, endPoint x: 580, endPoint y: 371, distance: 147.3
click at [580, 371] on input "AITS - Chrome River" at bounding box center [543, 368] width 350 height 37
paste input "Emburse Enterprise"
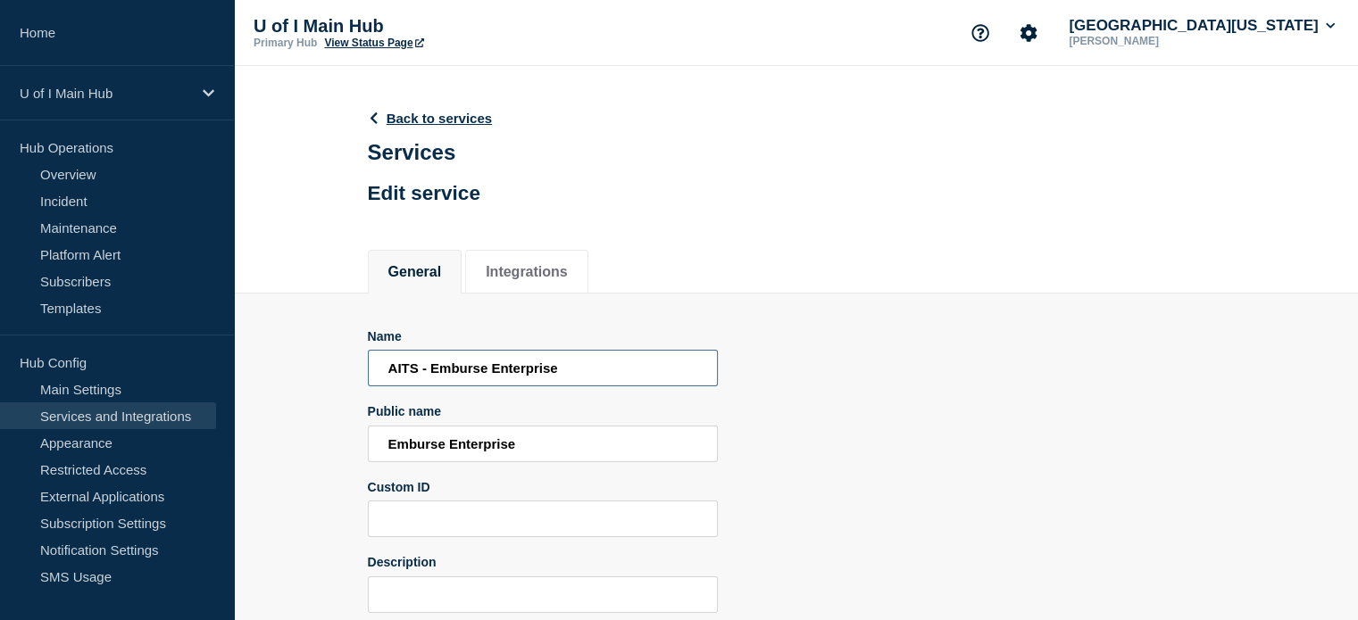
scroll to position [170, 0]
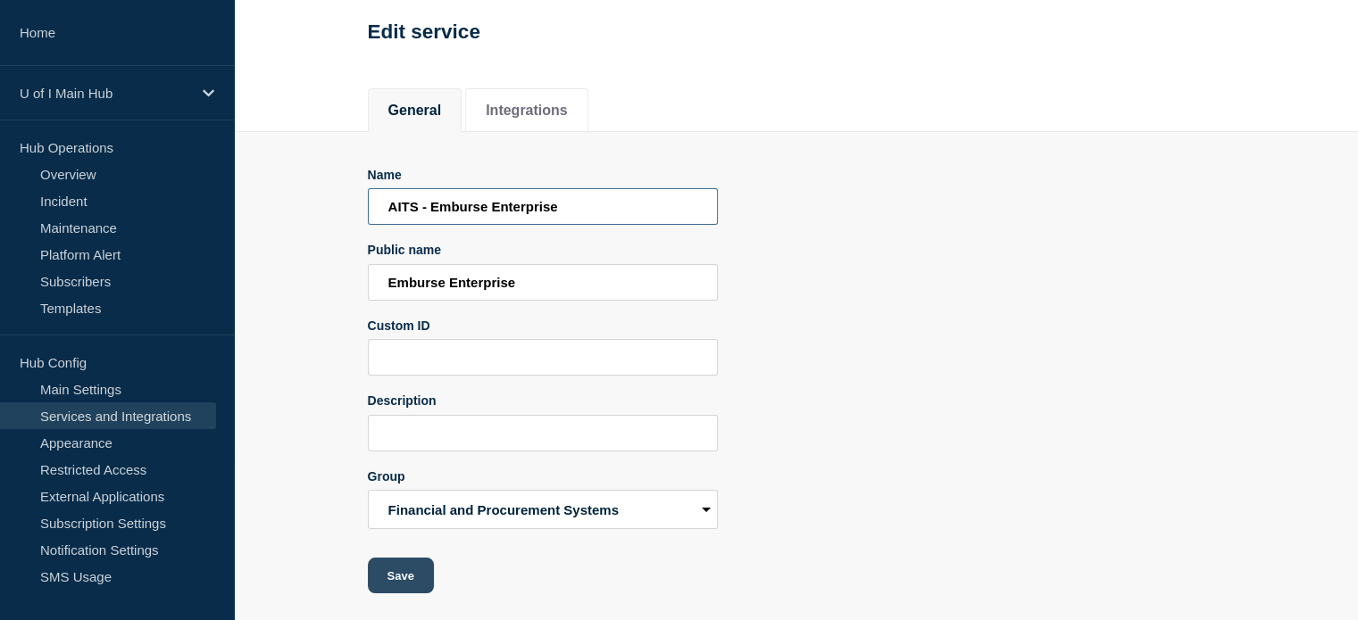
type input "AITS - Emburse Enterprise"
click at [389, 574] on button "Save" at bounding box center [401, 576] width 66 height 36
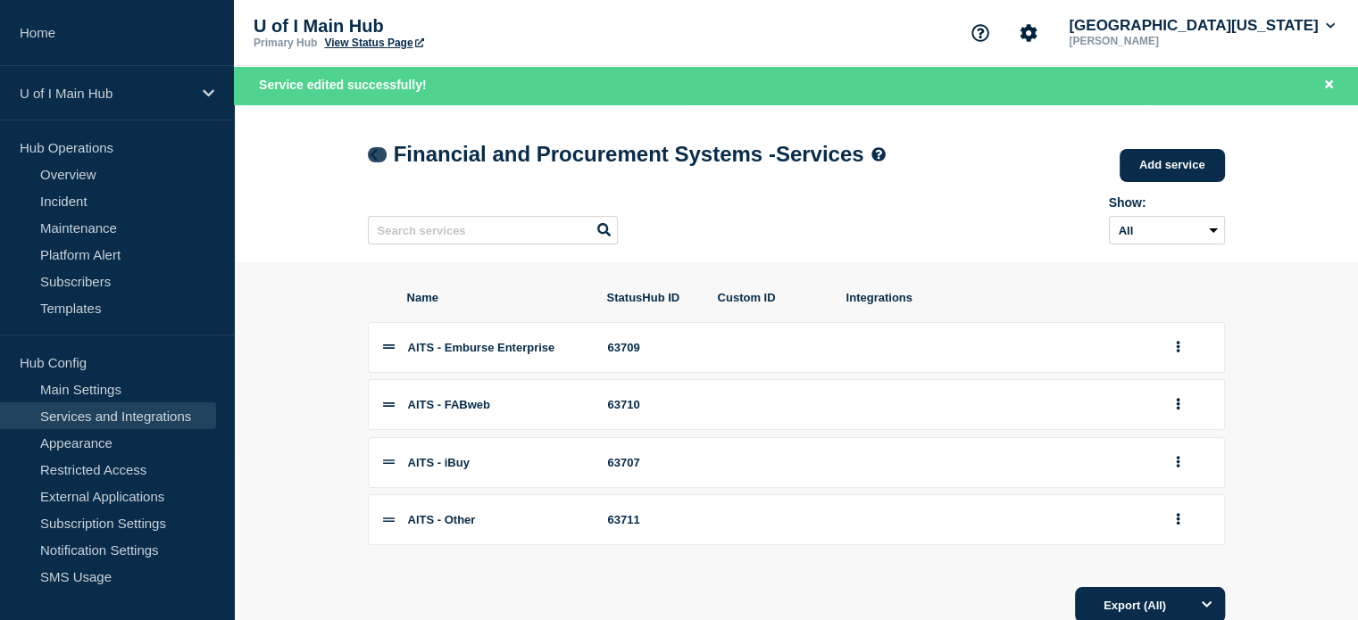
click at [376, 159] on icon at bounding box center [373, 155] width 13 height 12
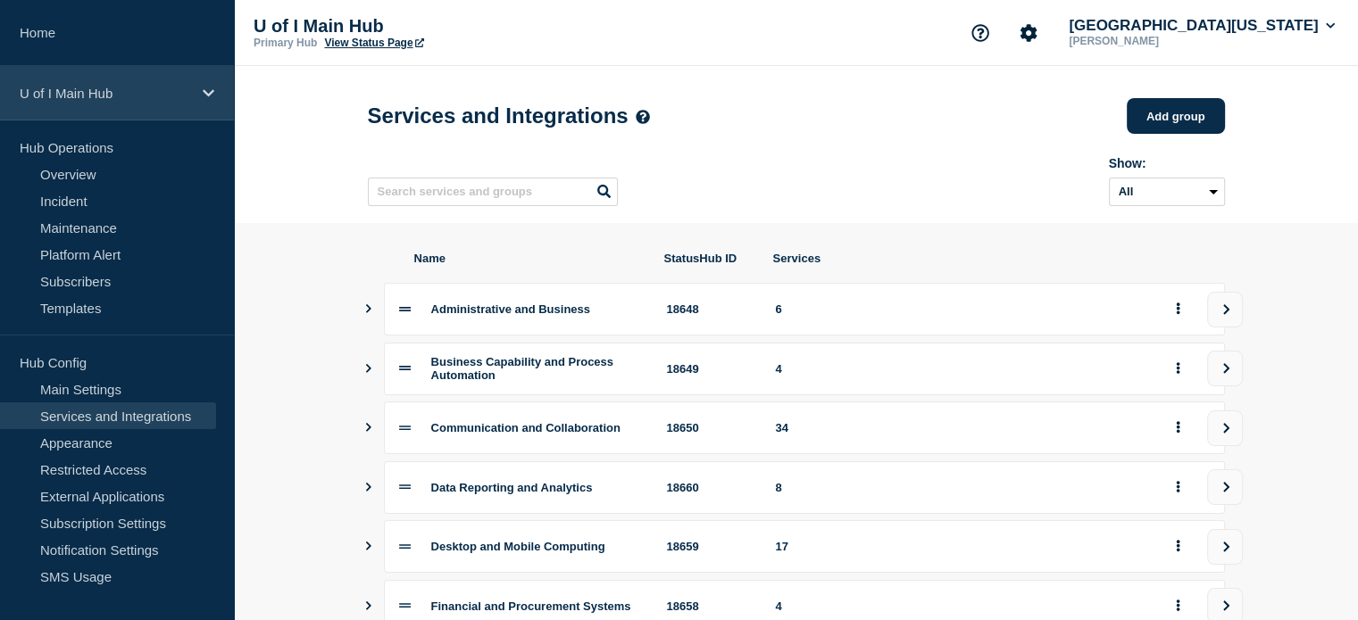
click at [66, 95] on p "U of I Main Hub" at bounding box center [105, 93] width 171 height 15
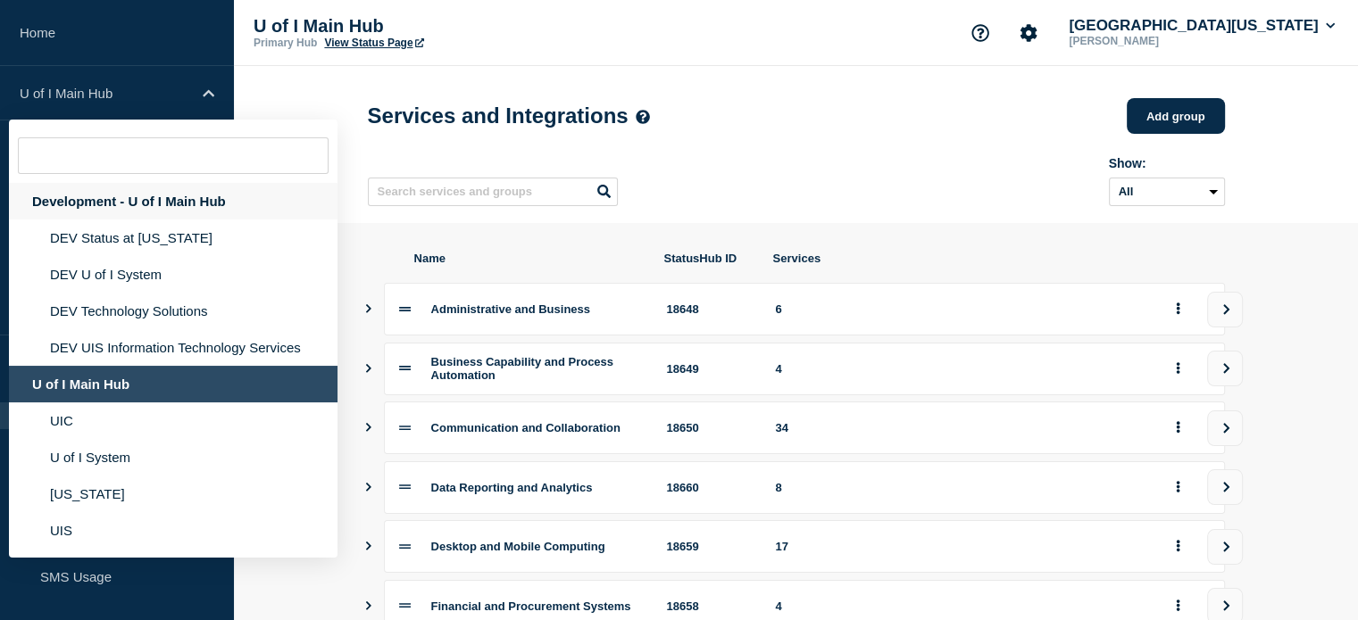
click at [64, 203] on div "Development - U of I Main Hub" at bounding box center [173, 201] width 329 height 37
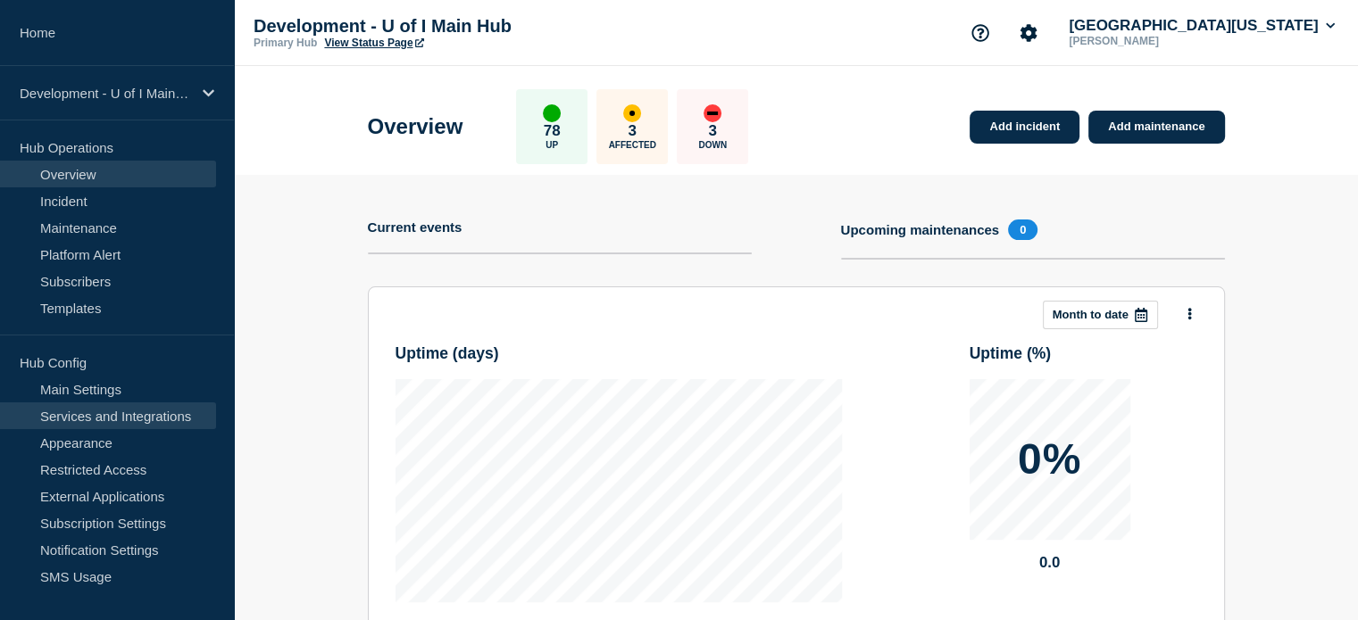
click at [89, 408] on link "Services and Integrations" at bounding box center [108, 416] width 216 height 27
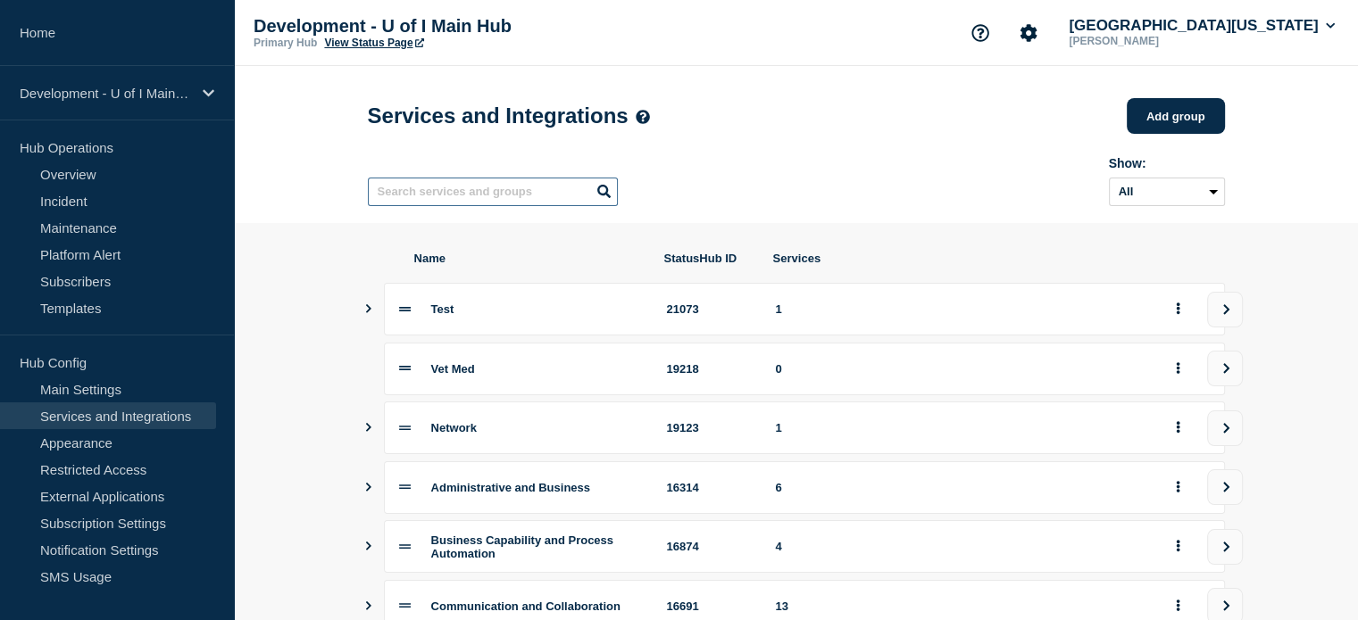
click at [530, 206] on input "text" at bounding box center [493, 192] width 250 height 29
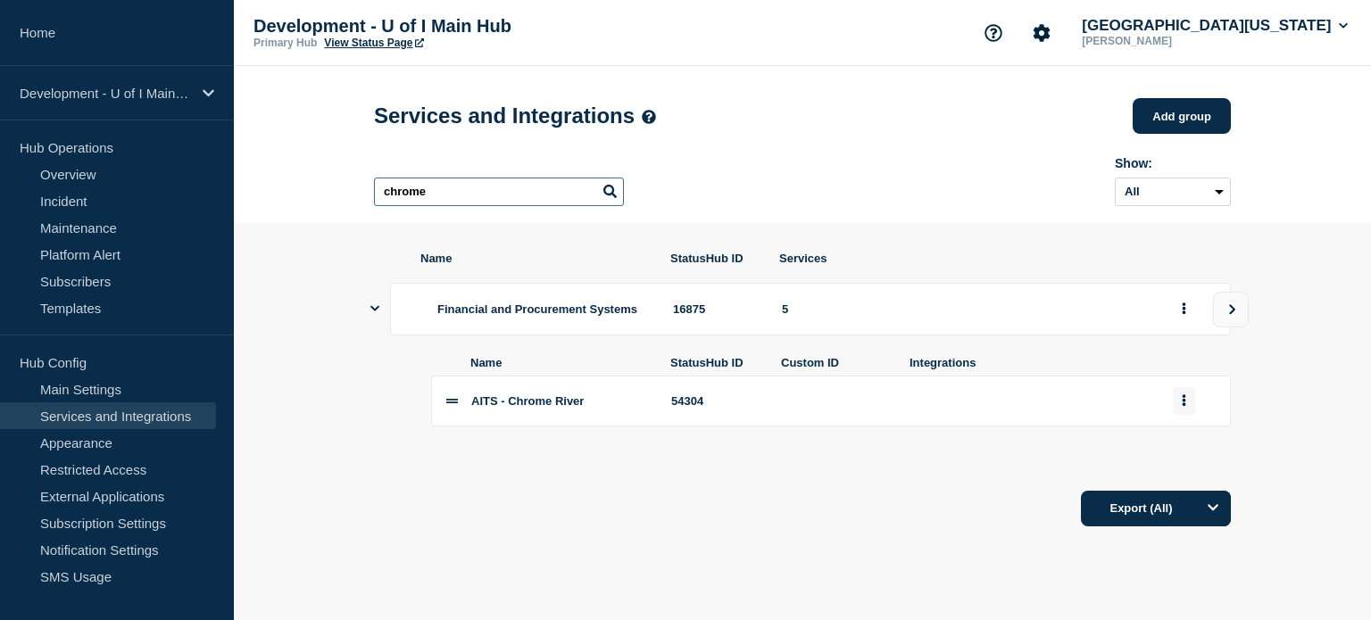
type input "chrome"
click at [1175, 415] on button "group actions" at bounding box center [1184, 401] width 22 height 28
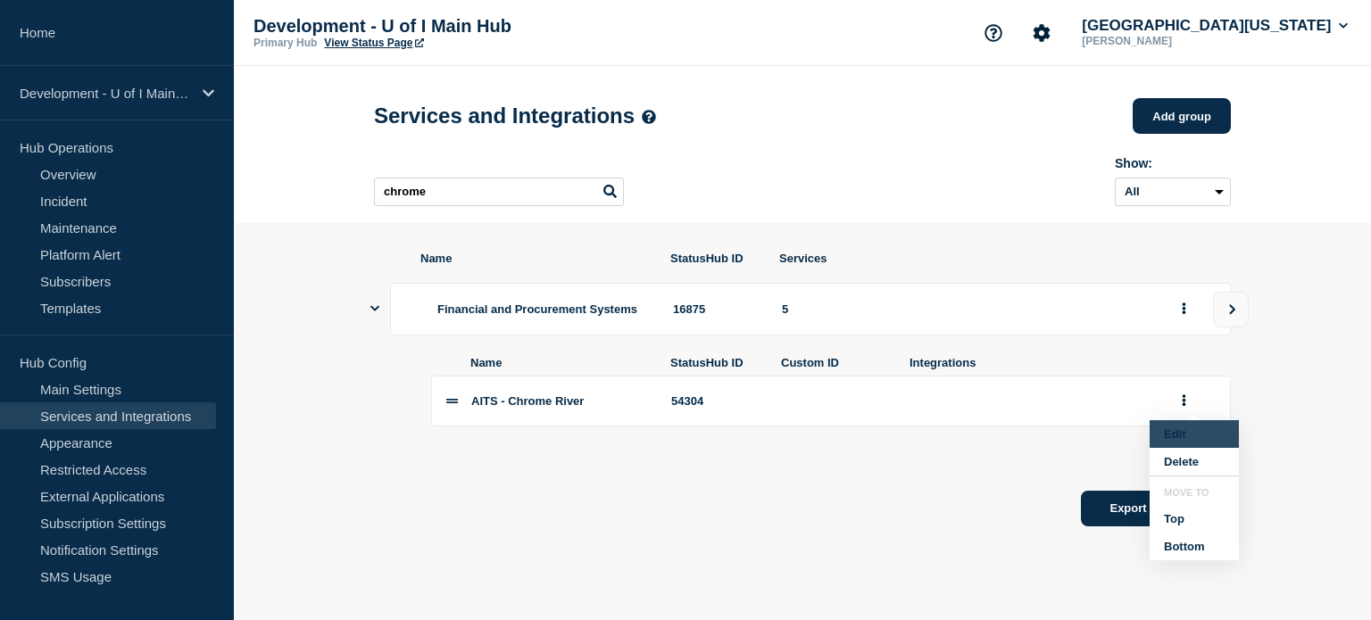
click at [1175, 448] on button "Edit" at bounding box center [1194, 434] width 89 height 28
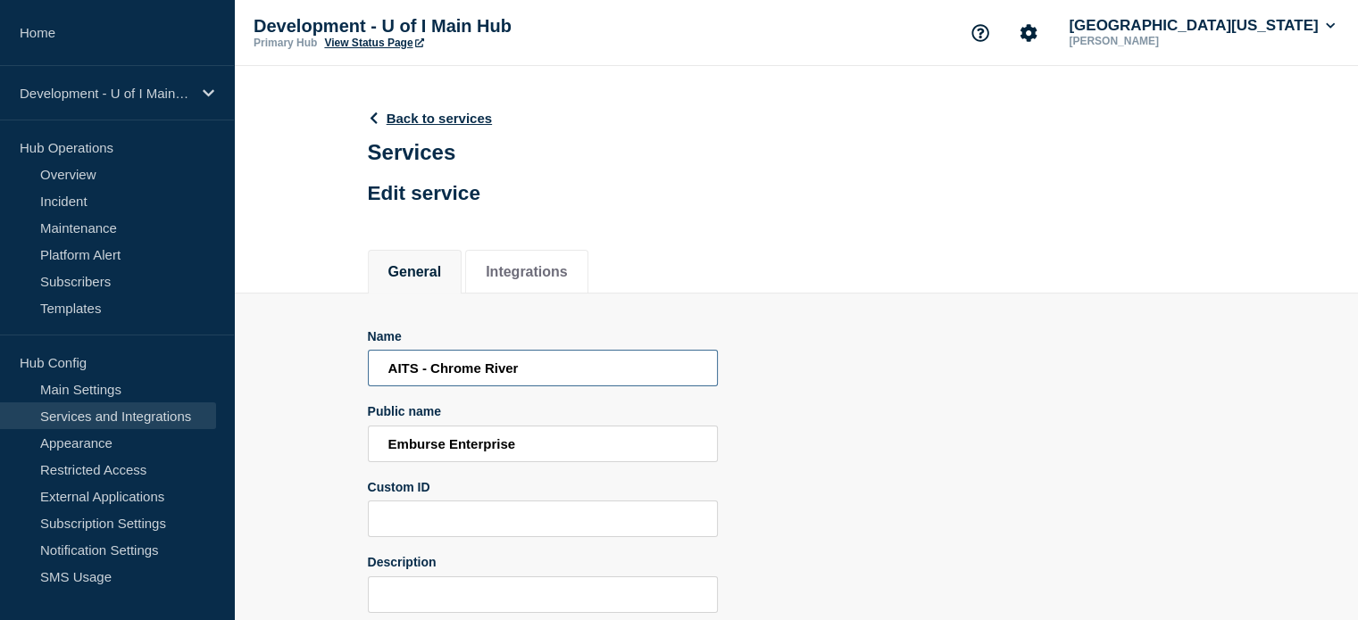
drag, startPoint x: 428, startPoint y: 375, endPoint x: 634, endPoint y: 371, distance: 205.3
click at [634, 371] on input "AITS - Chrome River" at bounding box center [543, 368] width 350 height 37
paste input "Emburse Enterprise"
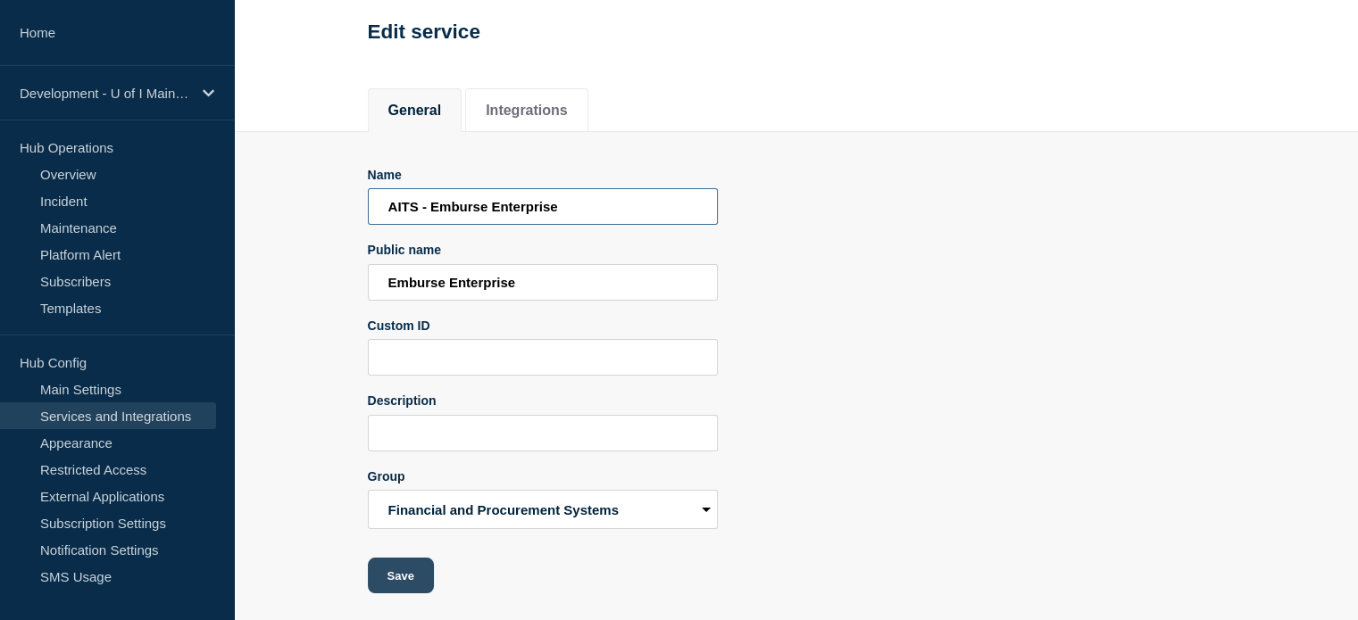
type input "AITS - Emburse Enterprise"
click at [395, 592] on button "Save" at bounding box center [401, 576] width 66 height 36
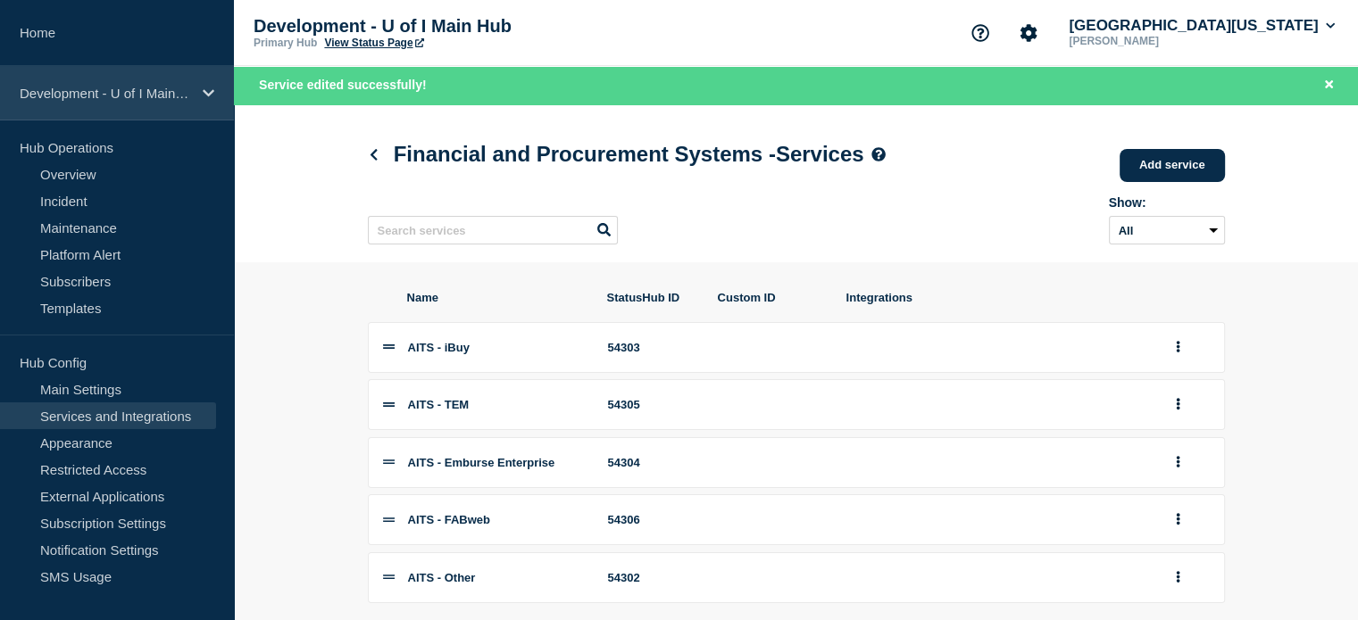
click at [112, 96] on p "Development - U of I Main Hub" at bounding box center [105, 93] width 171 height 15
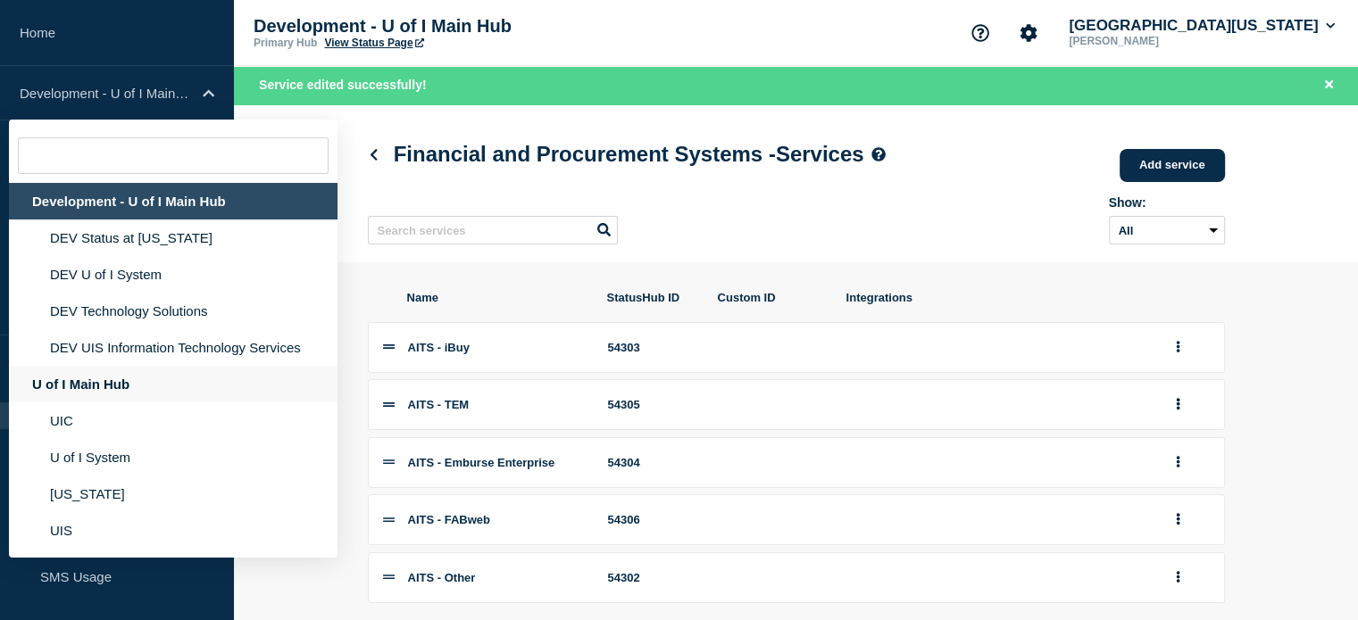
click at [109, 378] on div "U of I Main Hub" at bounding box center [173, 384] width 329 height 37
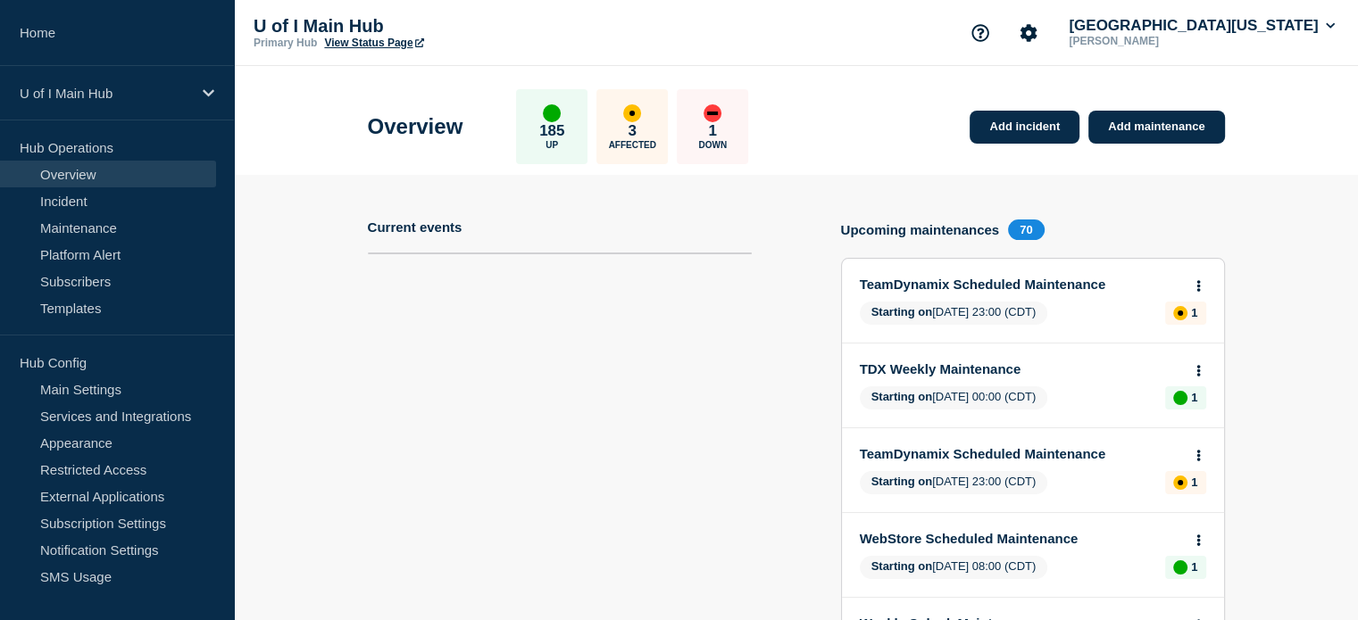
click at [361, 45] on link "View Status Page" at bounding box center [373, 43] width 99 height 12
